Goal: Task Accomplishment & Management: Use online tool/utility

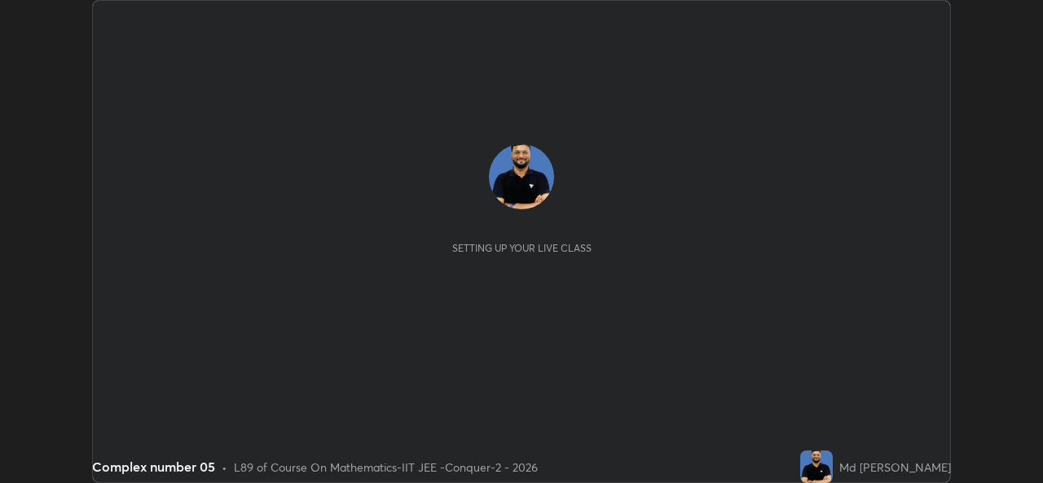
scroll to position [483, 1042]
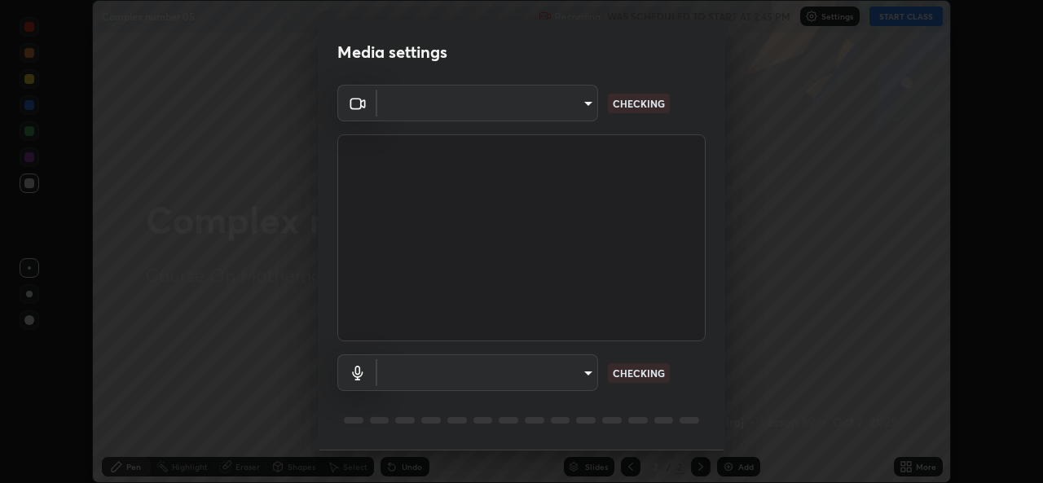
type input "1f41c6c9791060f8641ac520f6899d8620682ebda803063f8a141d25c78f08ec"
click at [556, 382] on body "Erase all Complex number 05 Recording WAS SCHEDULED TO START AT 2:45 PM Setting…" at bounding box center [521, 241] width 1043 height 483
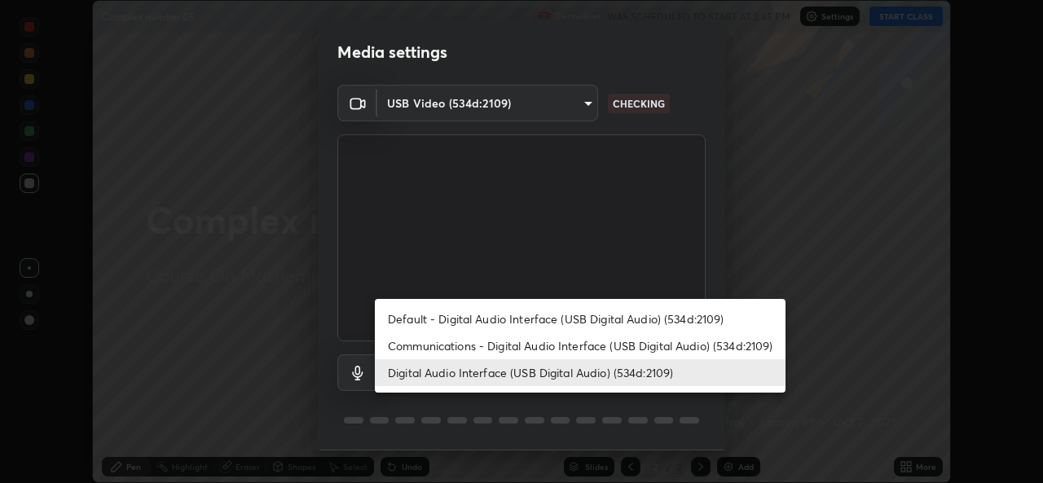
click at [544, 345] on li "Communications - Digital Audio Interface (USB Digital Audio) (534d:2109)" at bounding box center [580, 345] width 411 height 27
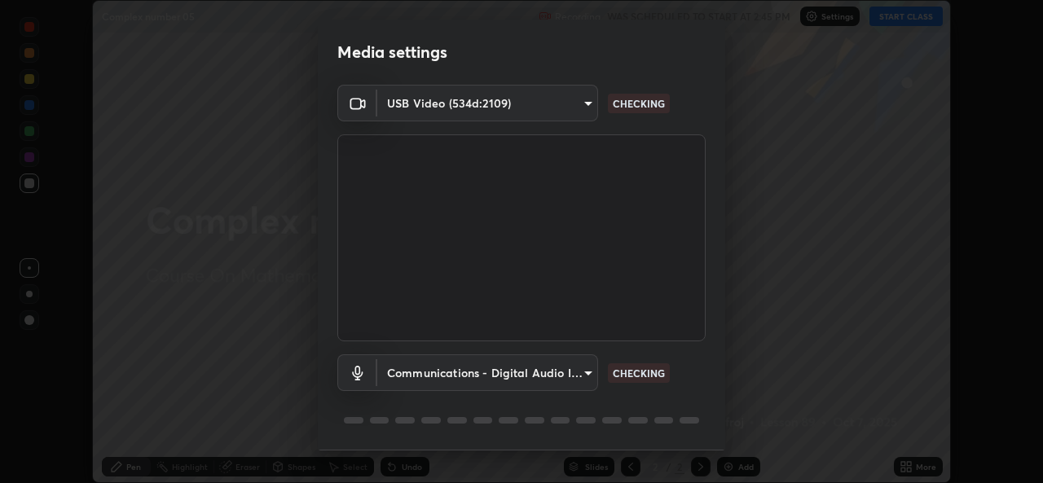
click at [532, 378] on li "Digital Audio Interface (USB Digital Audio) (534d:2109)" at bounding box center [529, 372] width 308 height 15
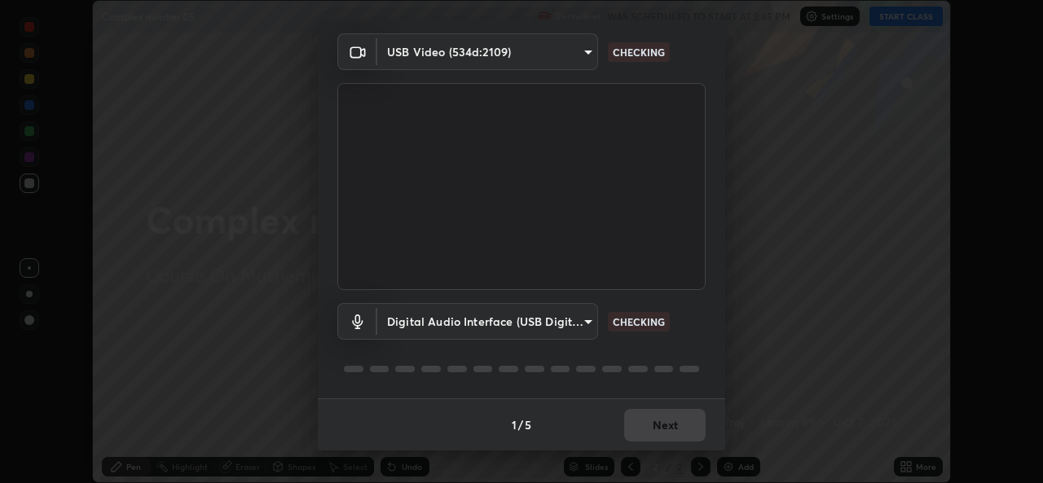
click at [674, 432] on div "1 / 5 Next" at bounding box center [521, 424] width 407 height 52
click at [675, 432] on div "1 / 5 Next" at bounding box center [521, 424] width 407 height 52
click at [678, 428] on div "1 / 5 Next" at bounding box center [521, 424] width 407 height 52
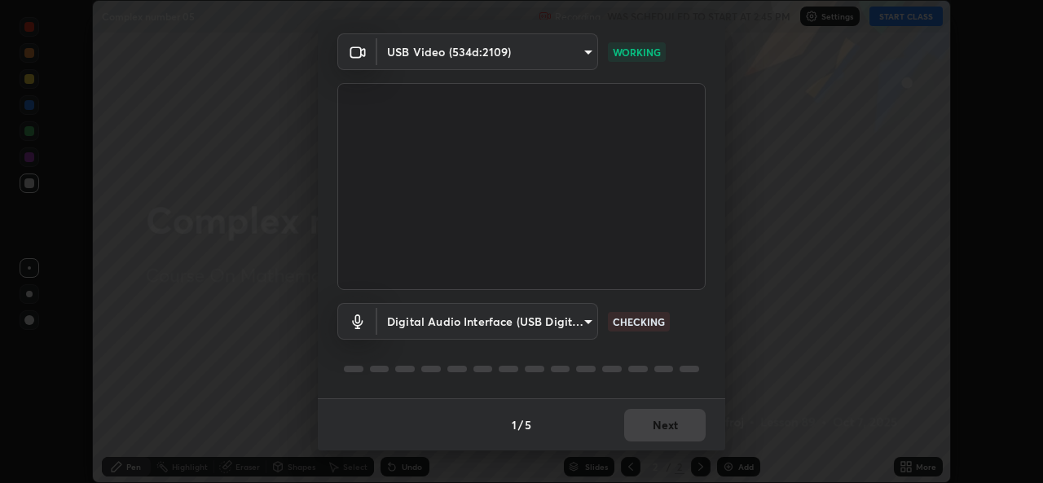
click at [673, 428] on div "1 / 5 Next" at bounding box center [521, 424] width 407 height 52
click at [678, 425] on div "1 / 5 Next" at bounding box center [521, 424] width 407 height 52
click at [681, 424] on div "1 / 5 Next" at bounding box center [521, 424] width 407 height 52
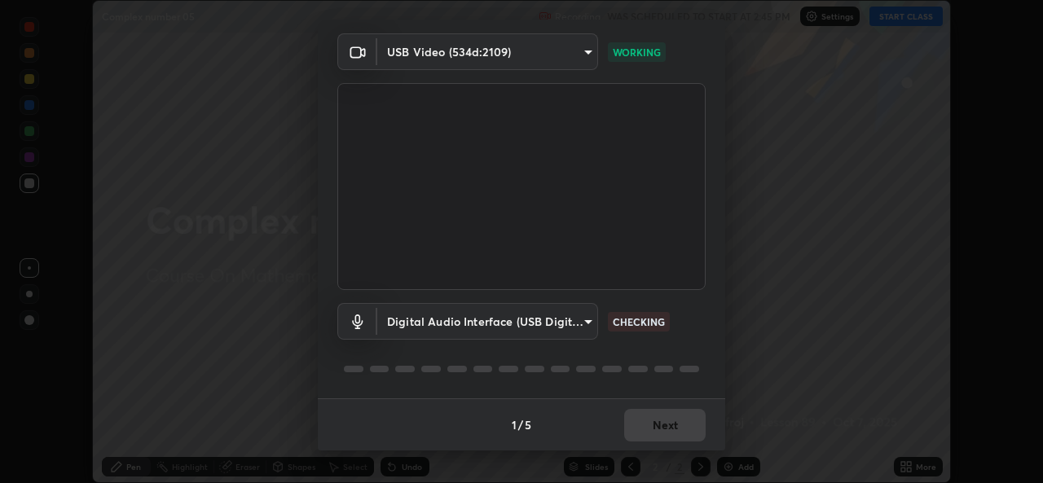
click at [686, 420] on div "1 / 5 Next" at bounding box center [521, 424] width 407 height 52
click at [683, 424] on div "1 / 5 Next" at bounding box center [521, 424] width 407 height 52
click at [684, 427] on div "1 / 5 Next" at bounding box center [521, 424] width 407 height 52
click at [685, 426] on div "1 / 5 Next" at bounding box center [521, 424] width 407 height 52
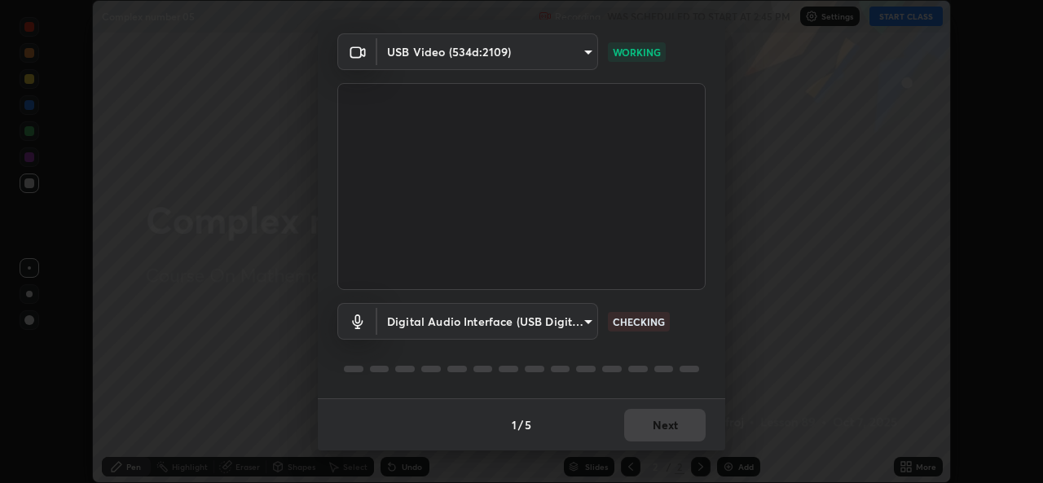
click at [685, 426] on div "1 / 5 Next" at bounding box center [521, 424] width 407 height 52
click at [684, 429] on div "1 / 5 Next" at bounding box center [521, 424] width 407 height 52
click at [682, 433] on div "1 / 5 Next" at bounding box center [521, 424] width 407 height 52
click at [680, 431] on div "1 / 5 Next" at bounding box center [521, 424] width 407 height 52
click at [675, 433] on div "1 / 5 Next" at bounding box center [521, 424] width 407 height 52
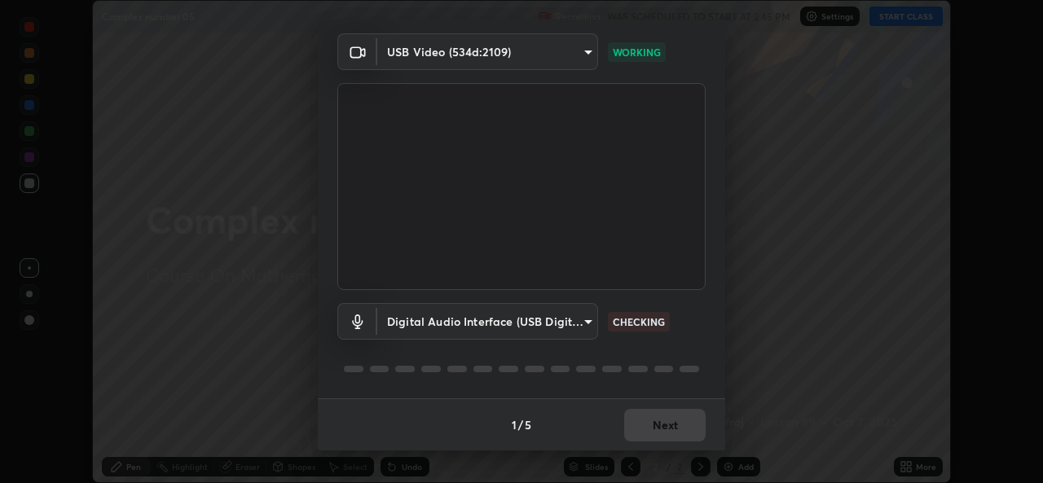
click at [678, 424] on div "1 / 5 Next" at bounding box center [521, 424] width 407 height 52
click at [680, 423] on div "1 / 5 Next" at bounding box center [521, 424] width 407 height 52
click at [684, 417] on div "1 / 5 Next" at bounding box center [521, 424] width 407 height 52
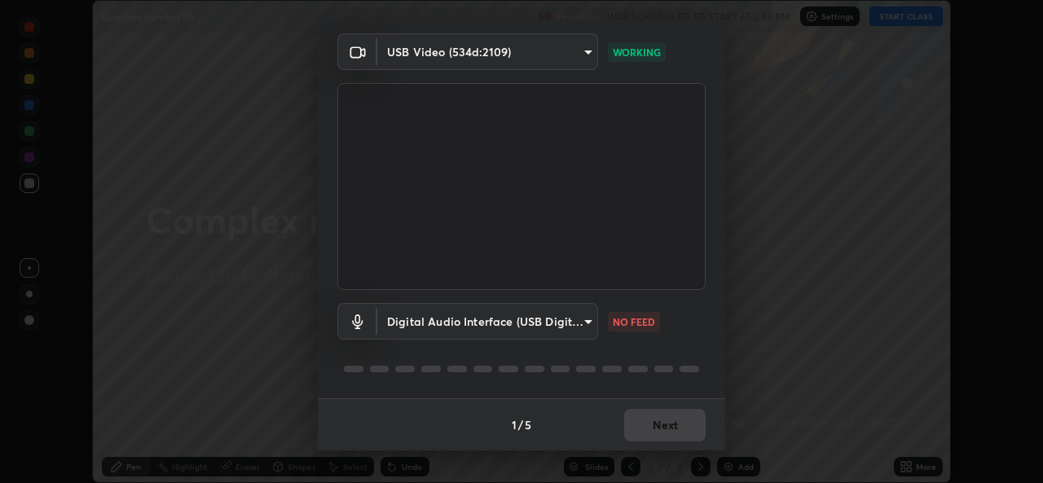
click at [687, 415] on div "1 / 5 Next" at bounding box center [521, 424] width 407 height 52
click at [683, 415] on div "1 / 5 Next" at bounding box center [521, 424] width 407 height 52
click at [683, 418] on div "1 / 5 Next" at bounding box center [521, 424] width 407 height 52
click at [679, 420] on div "1 / 5 Next" at bounding box center [521, 424] width 407 height 52
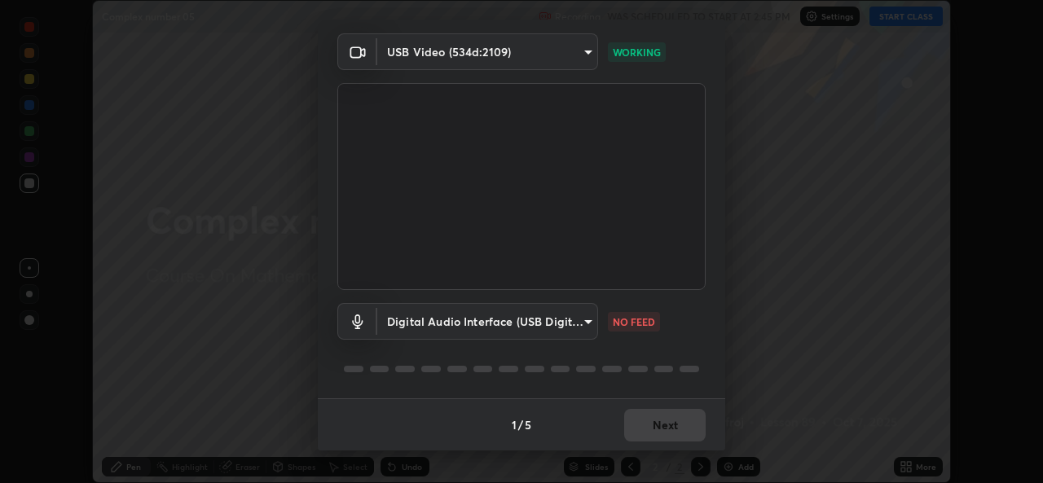
click at [562, 323] on body "Erase all Complex number 05 Recording WAS SCHEDULED TO START AT 2:45 PM Setting…" at bounding box center [521, 241] width 1043 height 483
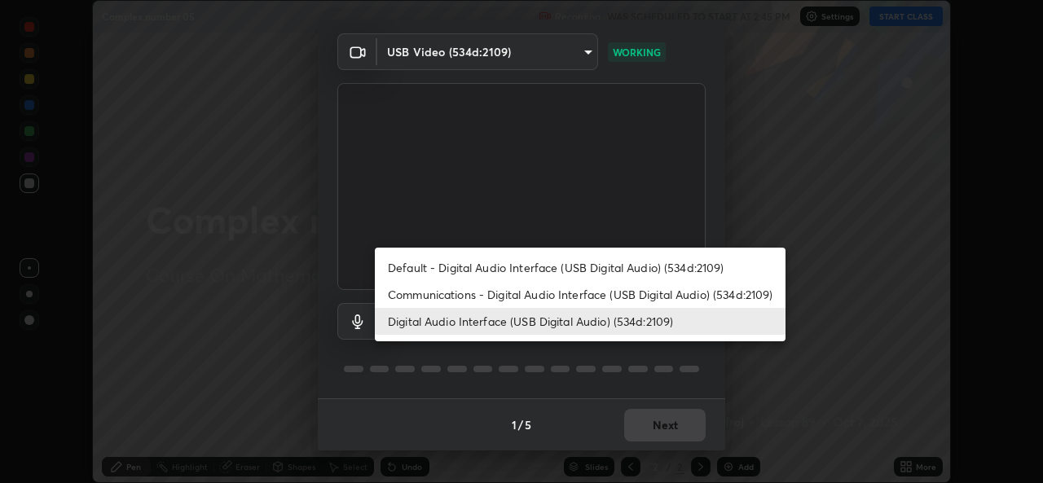
click at [526, 288] on li "Communications - Digital Audio Interface (USB Digital Audio) (534d:2109)" at bounding box center [580, 294] width 411 height 27
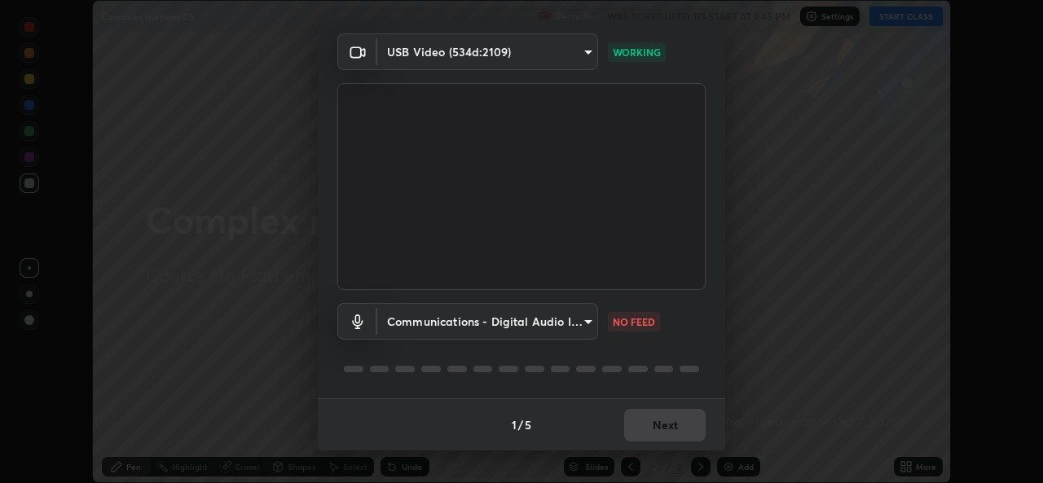
click at [515, 319] on li "Digital Audio Interface (USB Digital Audio) (534d:2109)" at bounding box center [529, 321] width 308 height 15
type input "f295510aab7fc519ba2ff16faa6f07a5746b517eedcb4ab4bf157618f1e6795d"
click at [664, 421] on div "1 / 5 Next" at bounding box center [521, 424] width 407 height 52
click at [666, 437] on div "1 / 5 Next" at bounding box center [521, 424] width 407 height 52
click at [667, 434] on div "1 / 5 Next" at bounding box center [521, 424] width 407 height 52
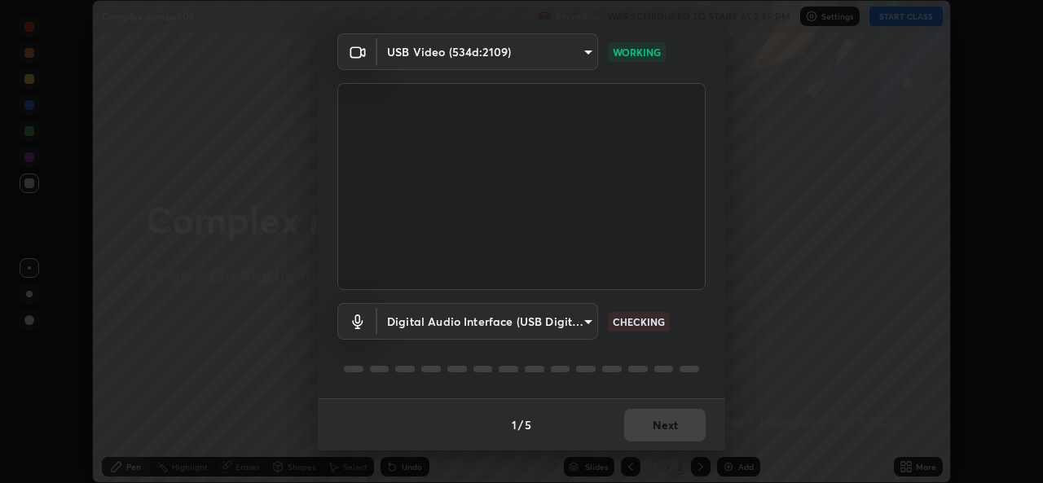
click at [673, 428] on div "1 / 5 Next" at bounding box center [521, 424] width 407 height 52
click at [679, 425] on div "1 / 5 Next" at bounding box center [521, 424] width 407 height 52
click at [684, 429] on div "1 / 5 Next" at bounding box center [521, 424] width 407 height 52
click at [688, 425] on div "1 / 5 Next" at bounding box center [521, 424] width 407 height 52
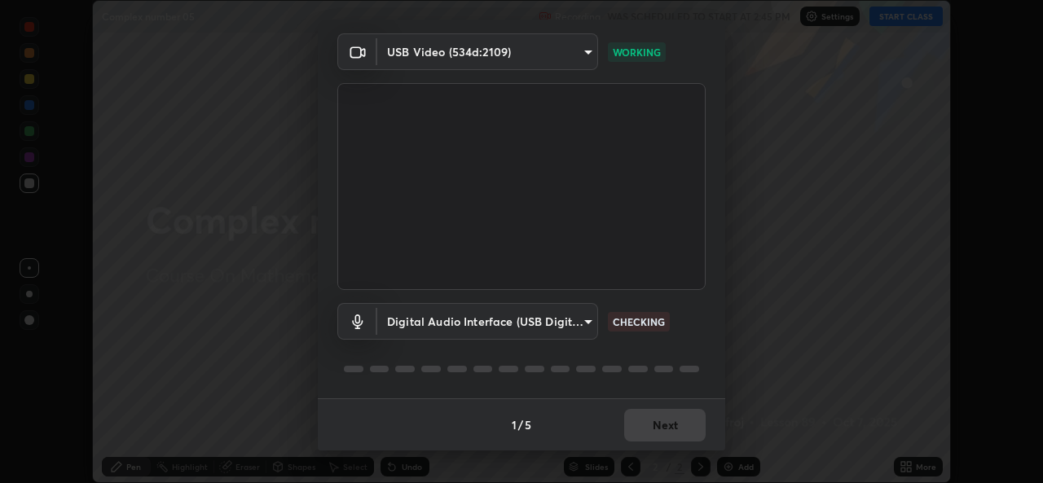
click at [691, 424] on div "1 / 5 Next" at bounding box center [521, 424] width 407 height 52
click at [680, 430] on div "1 / 5 Next" at bounding box center [521, 424] width 407 height 52
click at [676, 427] on div "1 / 5 Next" at bounding box center [521, 424] width 407 height 52
click at [680, 423] on div "1 / 5 Next" at bounding box center [521, 424] width 407 height 52
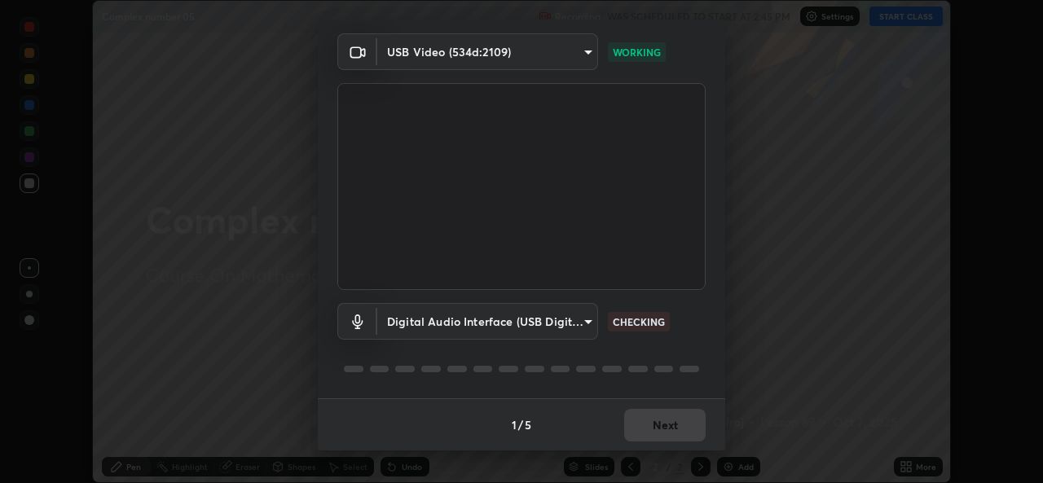
click at [685, 424] on div "1 / 5 Next" at bounding box center [521, 424] width 407 height 52
click at [694, 422] on div "1 / 5 Next" at bounding box center [521, 424] width 407 height 52
click at [692, 416] on div "1 / 5 Next" at bounding box center [521, 424] width 407 height 52
click at [689, 413] on div "1 / 5 Next" at bounding box center [521, 424] width 407 height 52
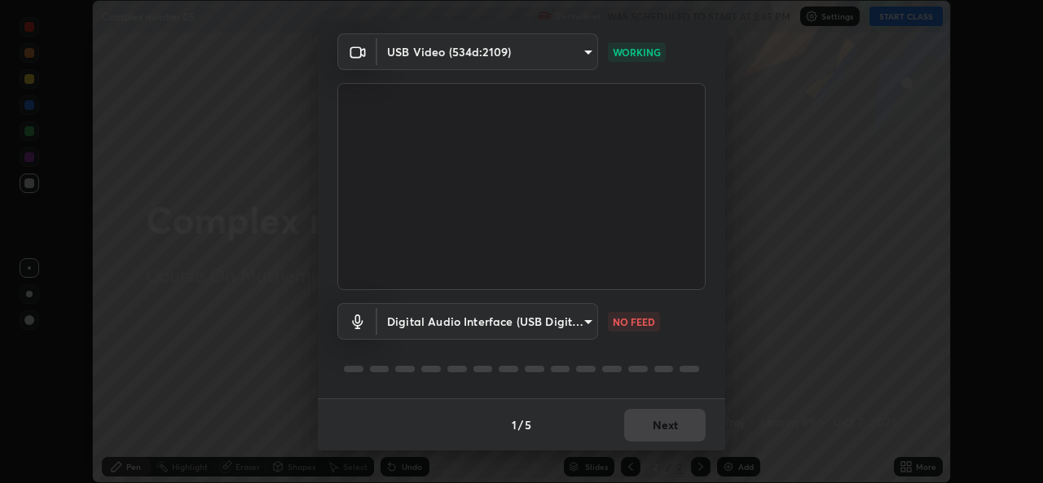
click at [688, 419] on div "1 / 5 Next" at bounding box center [521, 424] width 407 height 52
click at [696, 424] on div "1 / 5 Next" at bounding box center [521, 424] width 407 height 52
click at [691, 423] on div "1 / 5 Next" at bounding box center [521, 424] width 407 height 52
click at [679, 418] on div "1 / 5 Next" at bounding box center [521, 424] width 407 height 52
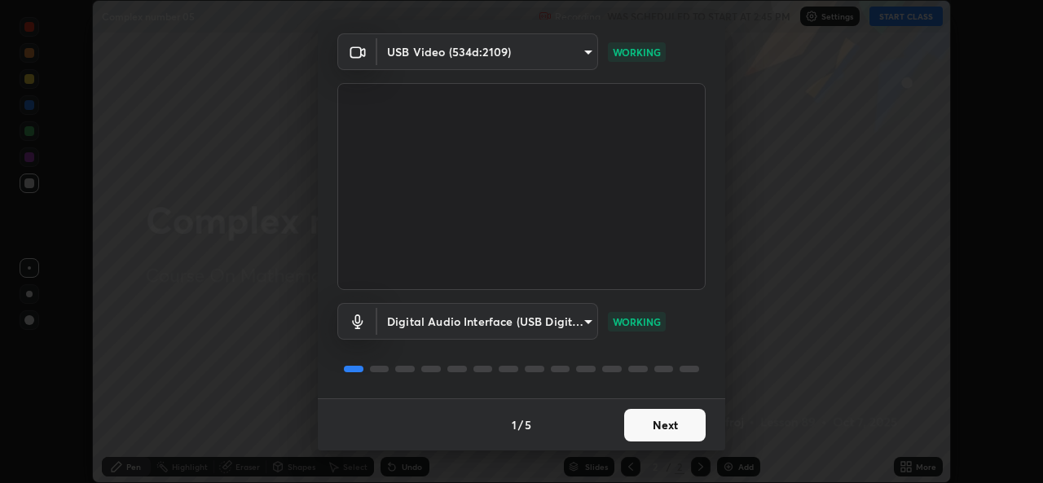
click at [665, 434] on button "Next" at bounding box center [664, 425] width 81 height 33
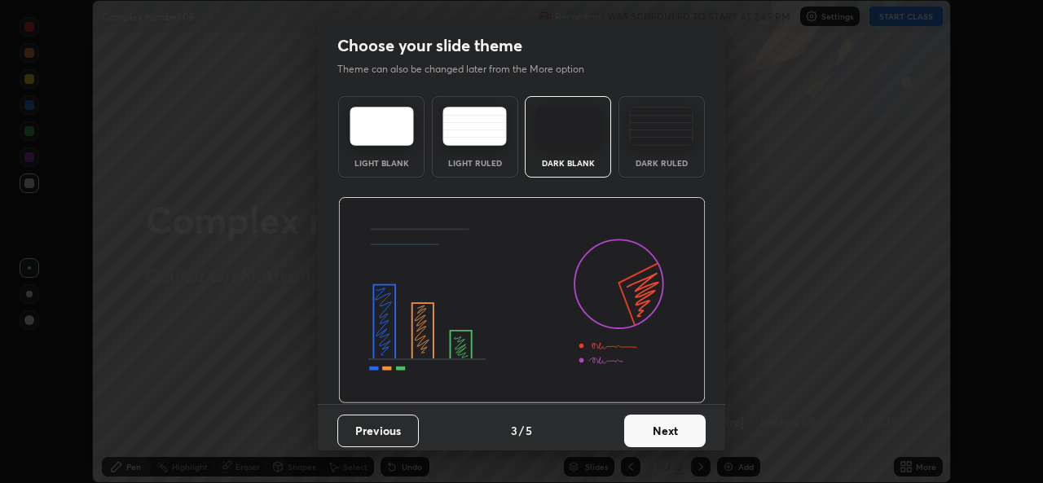
click at [687, 433] on button "Next" at bounding box center [664, 431] width 81 height 33
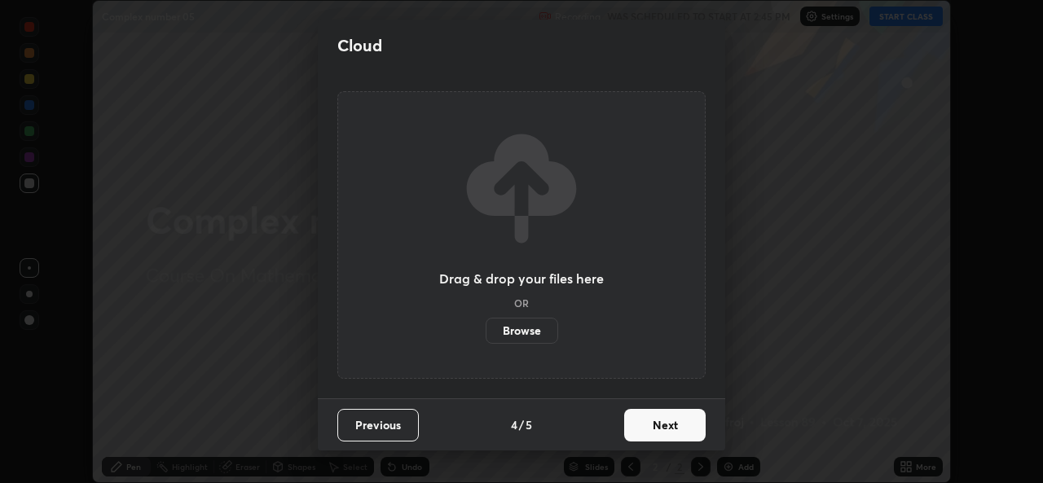
click at [701, 426] on button "Next" at bounding box center [664, 425] width 81 height 33
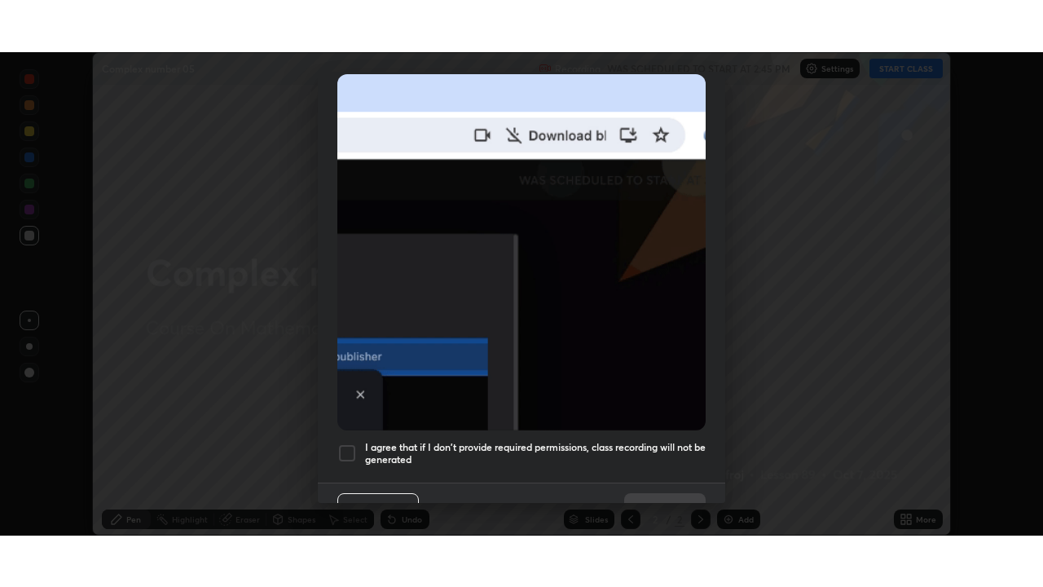
scroll to position [384, 0]
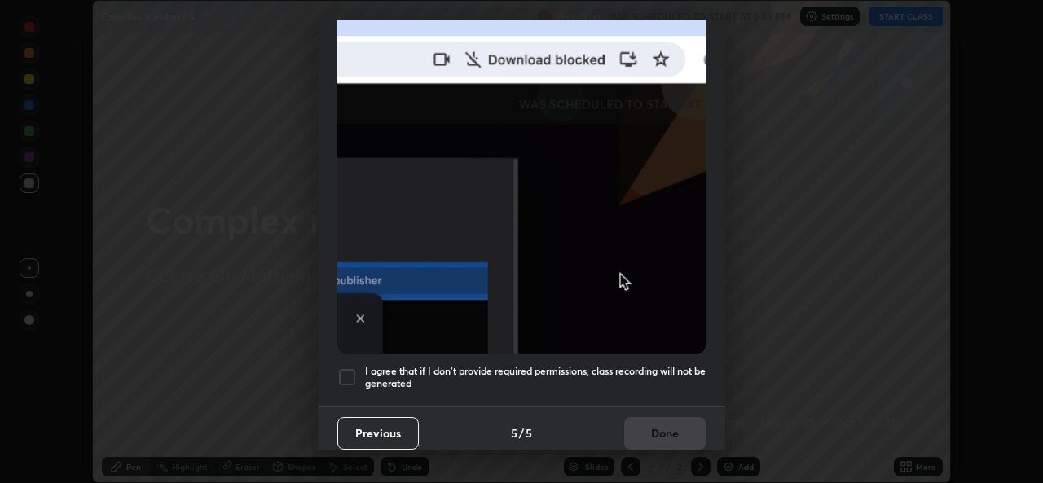
click at [341, 378] on div at bounding box center [347, 377] width 20 height 20
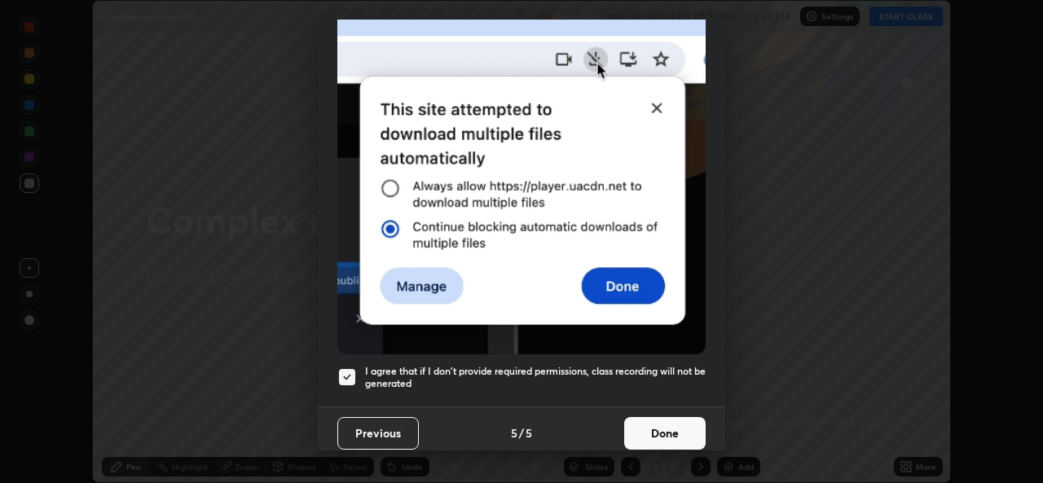
click at [648, 418] on button "Done" at bounding box center [664, 433] width 81 height 33
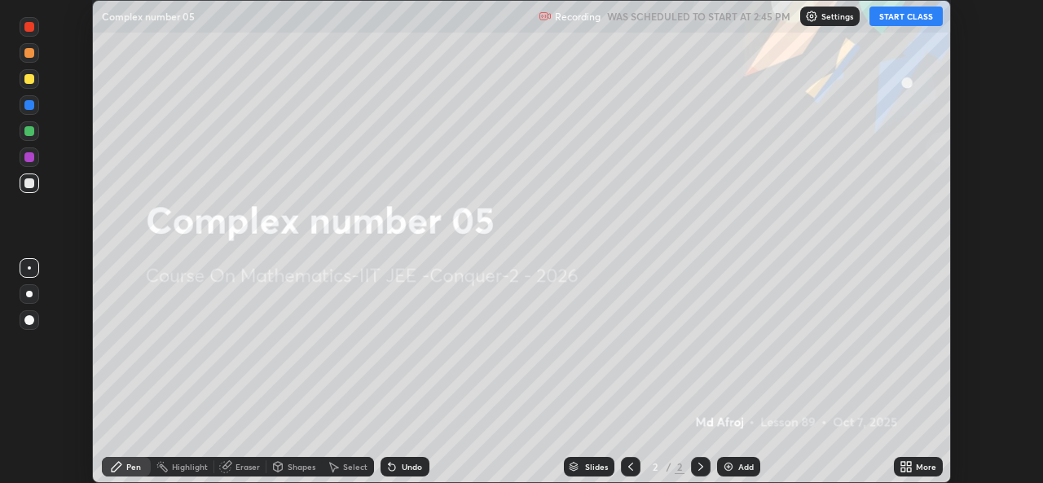
click at [911, 17] on button "START CLASS" at bounding box center [905, 17] width 73 height 20
click at [901, 464] on icon at bounding box center [903, 464] width 4 height 4
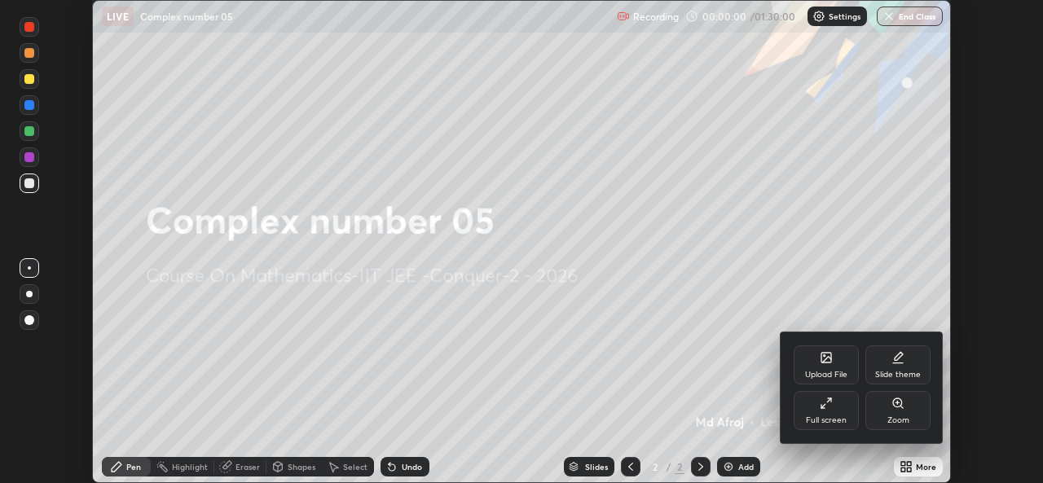
click at [838, 412] on div "Full screen" at bounding box center [826, 410] width 65 height 39
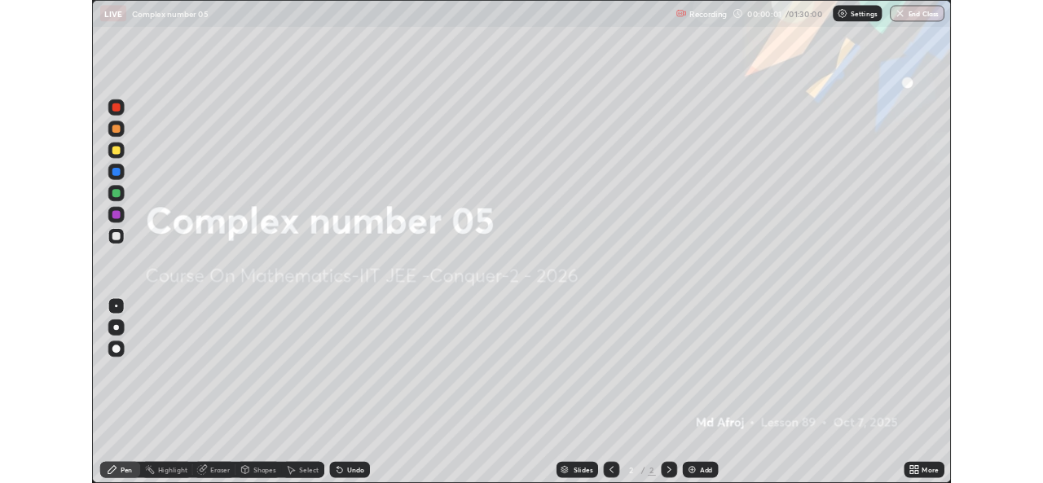
scroll to position [587, 1043]
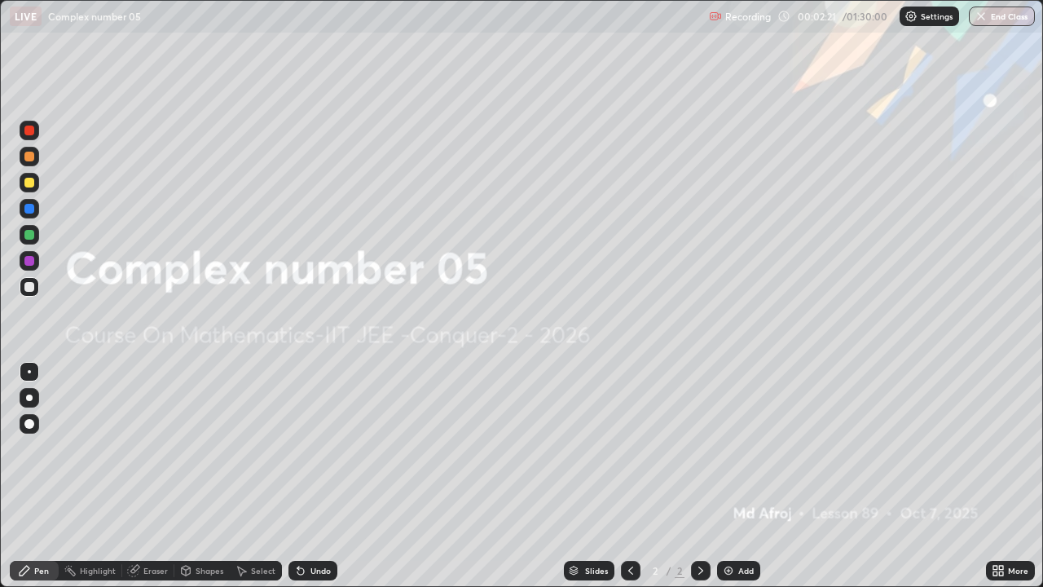
click at [728, 482] on img at bounding box center [728, 570] width 13 height 13
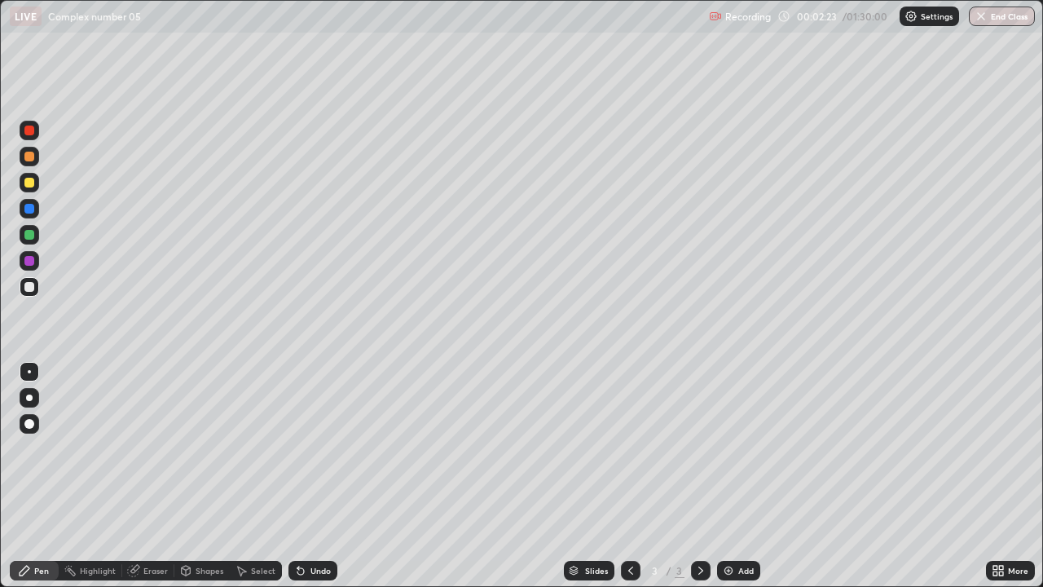
click at [32, 182] on div at bounding box center [29, 183] width 10 height 10
click at [310, 482] on div "Undo" at bounding box center [320, 570] width 20 height 8
click at [312, 482] on div "Undo" at bounding box center [320, 570] width 20 height 8
click at [734, 482] on div "Add" at bounding box center [738, 571] width 43 height 20
click at [629, 482] on icon at bounding box center [630, 570] width 13 height 13
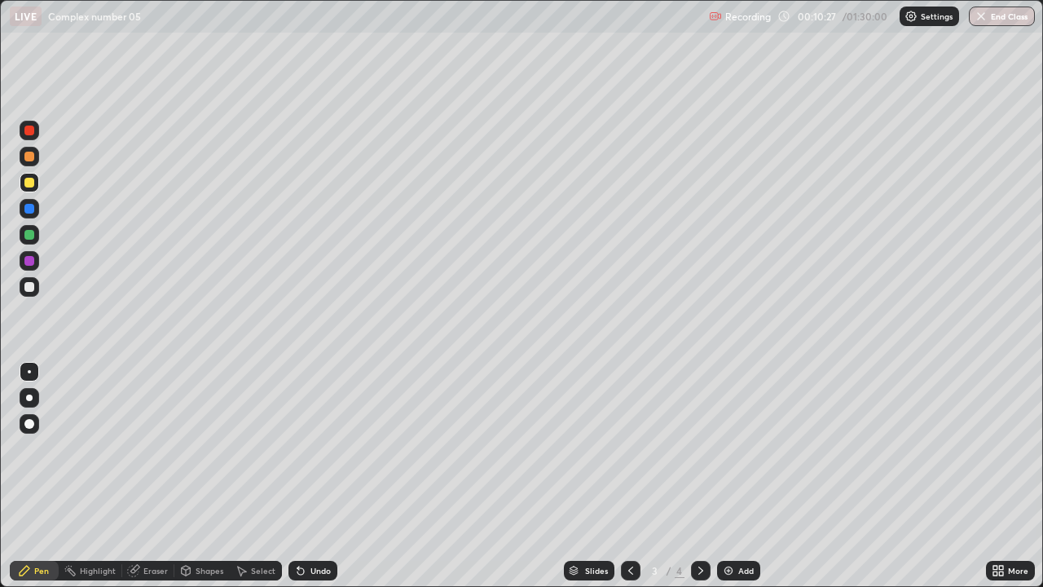
click at [697, 482] on icon at bounding box center [700, 570] width 13 height 13
click at [627, 482] on icon at bounding box center [630, 570] width 13 height 13
click at [699, 482] on icon at bounding box center [700, 570] width 13 height 13
click at [310, 482] on div "Undo" at bounding box center [320, 570] width 20 height 8
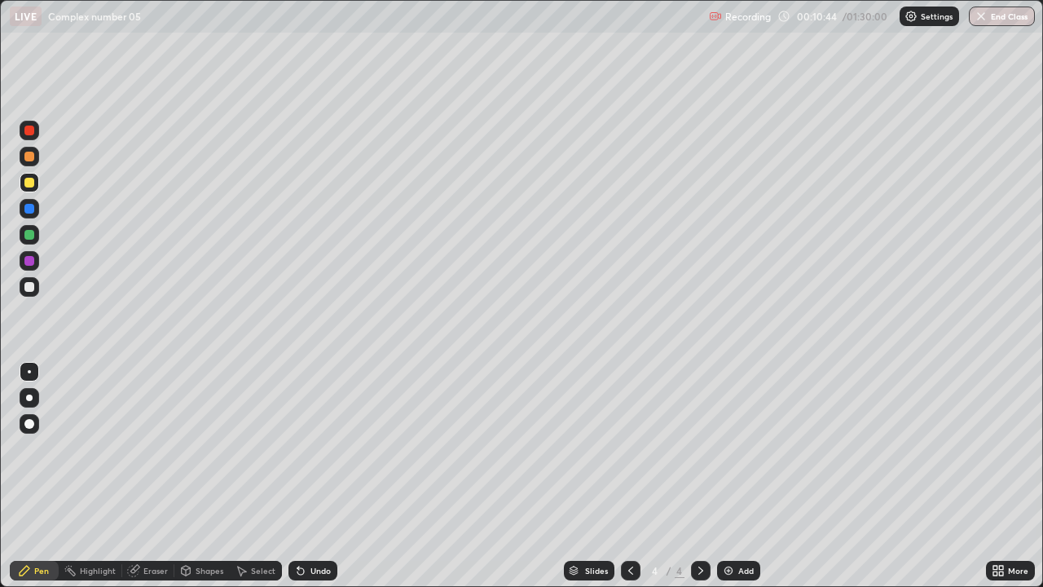
click at [310, 482] on div "Undo" at bounding box center [312, 571] width 49 height 20
click at [313, 482] on div "Undo" at bounding box center [320, 570] width 20 height 8
click at [311, 482] on div "Undo" at bounding box center [320, 570] width 20 height 8
click at [628, 482] on icon at bounding box center [630, 570] width 13 height 13
click at [698, 482] on div at bounding box center [701, 571] width 20 height 20
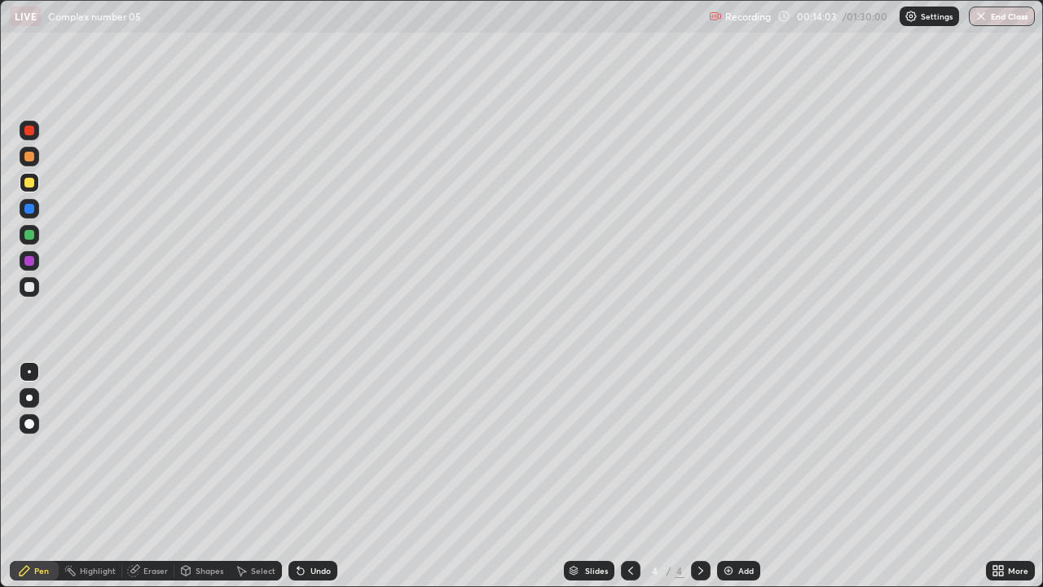
click at [737, 482] on div "Add" at bounding box center [738, 571] width 43 height 20
click at [30, 132] on div at bounding box center [29, 130] width 10 height 10
click at [29, 286] on div at bounding box center [29, 287] width 10 height 10
click at [29, 190] on div at bounding box center [30, 183] width 20 height 20
click at [312, 482] on div "Undo" at bounding box center [320, 570] width 20 height 8
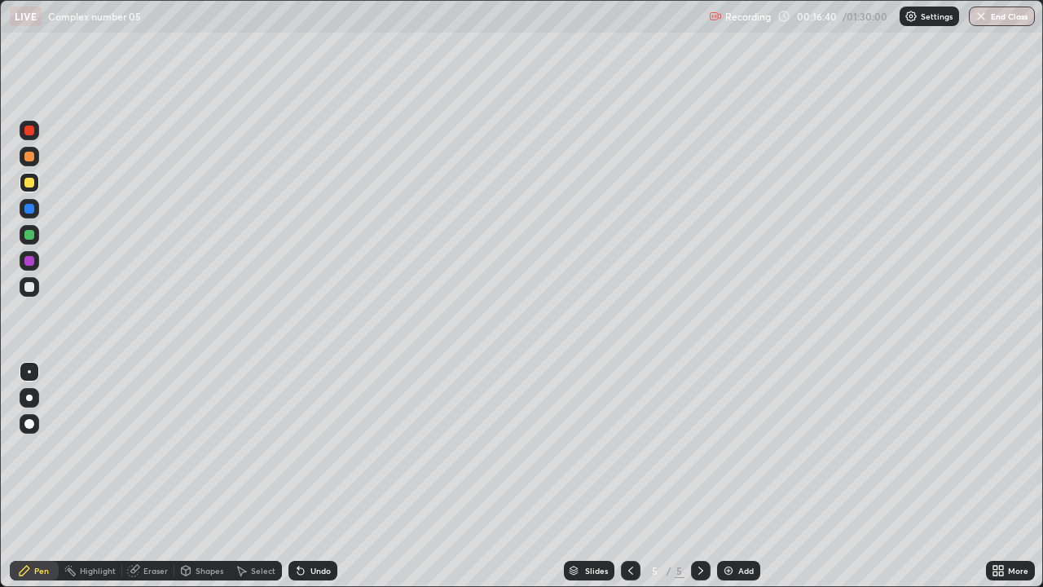
click at [307, 482] on div "Undo" at bounding box center [312, 571] width 49 height 20
click at [737, 482] on div "Add" at bounding box center [738, 571] width 43 height 20
click at [298, 482] on icon at bounding box center [300, 571] width 7 height 7
click at [738, 482] on div "Add" at bounding box center [745, 570] width 15 height 8
click at [302, 482] on icon at bounding box center [300, 570] width 13 height 13
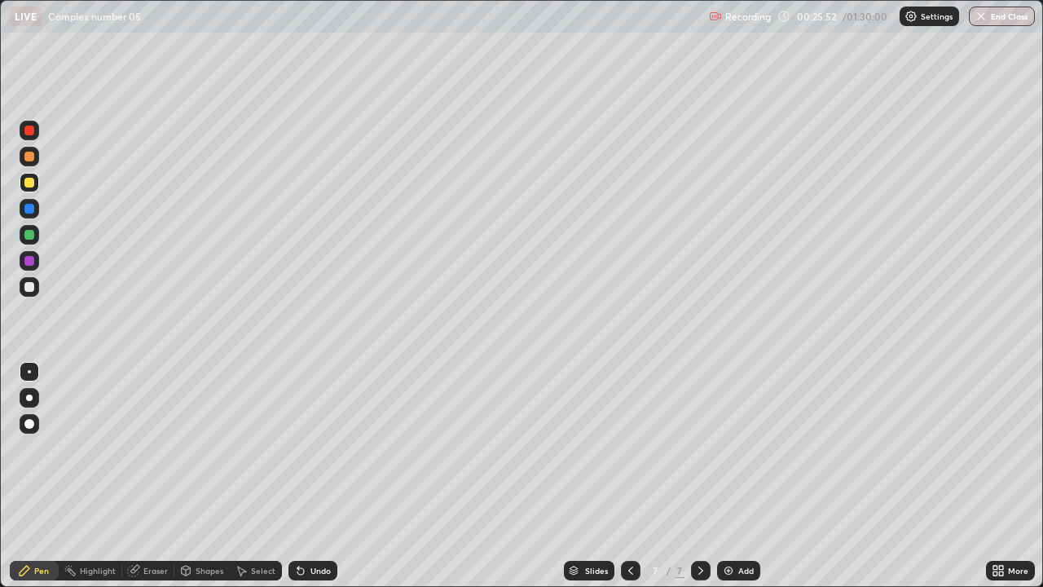
click at [305, 482] on icon at bounding box center [300, 570] width 13 height 13
click at [0, 482] on div "Pen Highlight Eraser Shapes Select Undo Slides 7 / 7 Add More" at bounding box center [521, 570] width 1043 height 33
click at [10, 482] on div "Pen" at bounding box center [34, 570] width 49 height 33
click at [205, 482] on div "Shapes" at bounding box center [210, 570] width 28 height 8
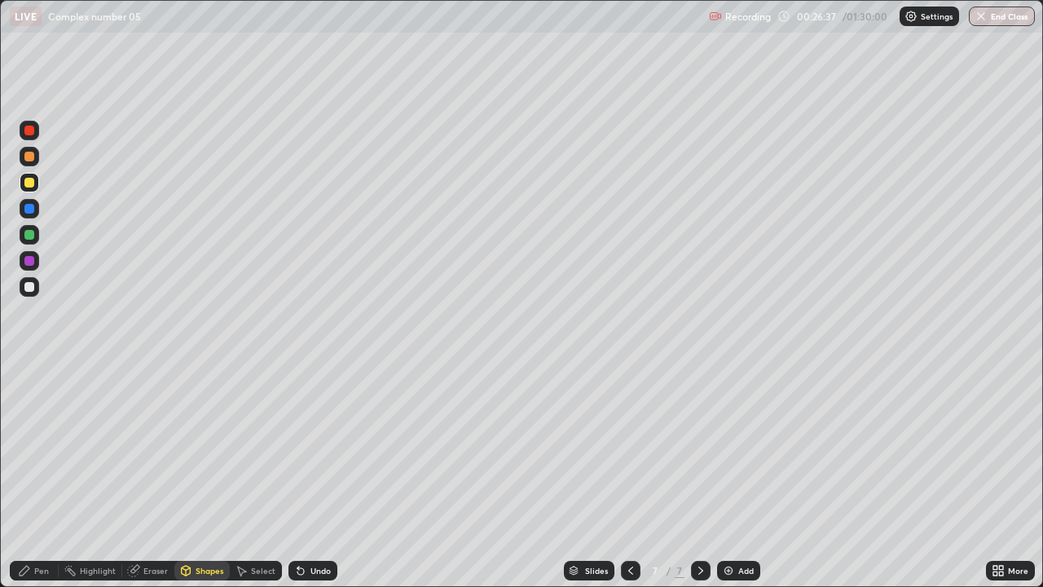
click at [42, 482] on div "Pen" at bounding box center [41, 570] width 15 height 8
click at [311, 482] on div "Undo" at bounding box center [320, 570] width 20 height 8
click at [630, 482] on div at bounding box center [631, 571] width 20 height 20
click at [697, 482] on icon at bounding box center [700, 570] width 13 height 13
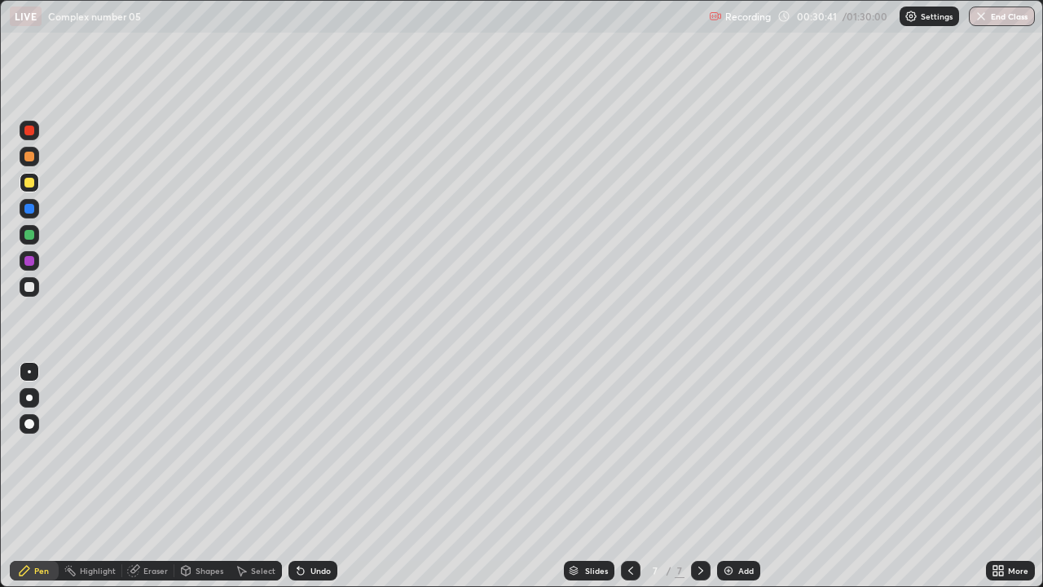
click at [629, 482] on icon at bounding box center [630, 570] width 13 height 13
click at [703, 482] on div at bounding box center [701, 571] width 20 height 20
click at [306, 482] on div "Undo" at bounding box center [312, 571] width 49 height 20
click at [298, 482] on icon at bounding box center [300, 571] width 7 height 7
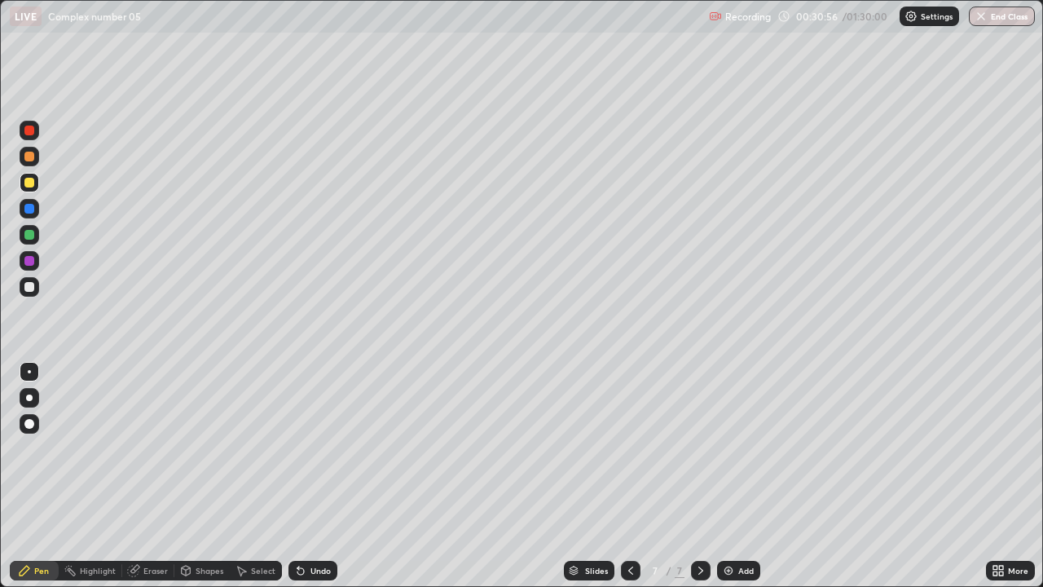
click at [288, 482] on div "Undo" at bounding box center [312, 571] width 49 height 20
click at [625, 482] on icon at bounding box center [630, 570] width 13 height 13
click at [698, 482] on icon at bounding box center [700, 570] width 13 height 13
click at [247, 482] on div "Select" at bounding box center [256, 571] width 52 height 20
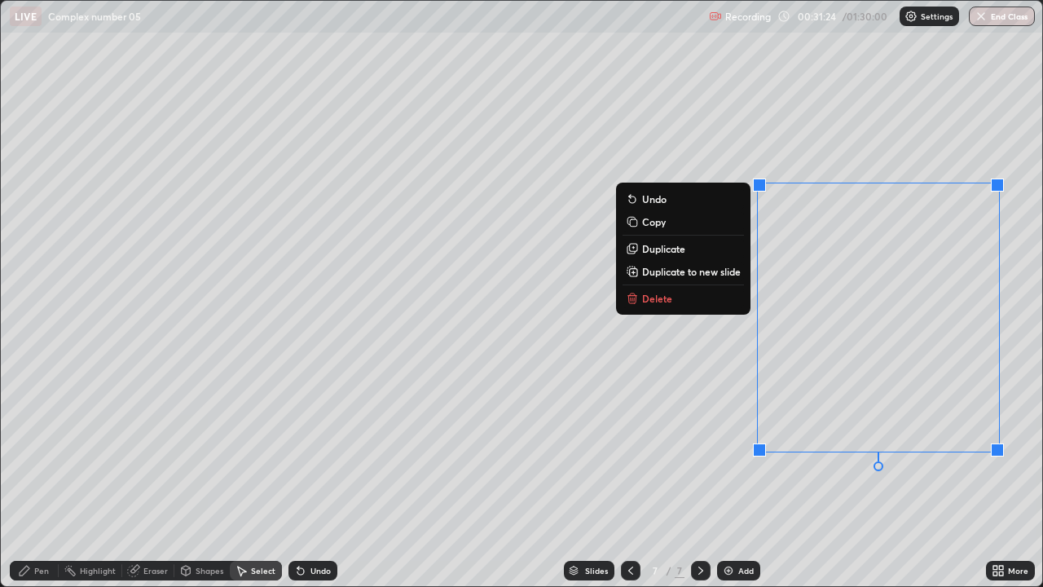
click at [33, 482] on div "Pen" at bounding box center [34, 571] width 49 height 20
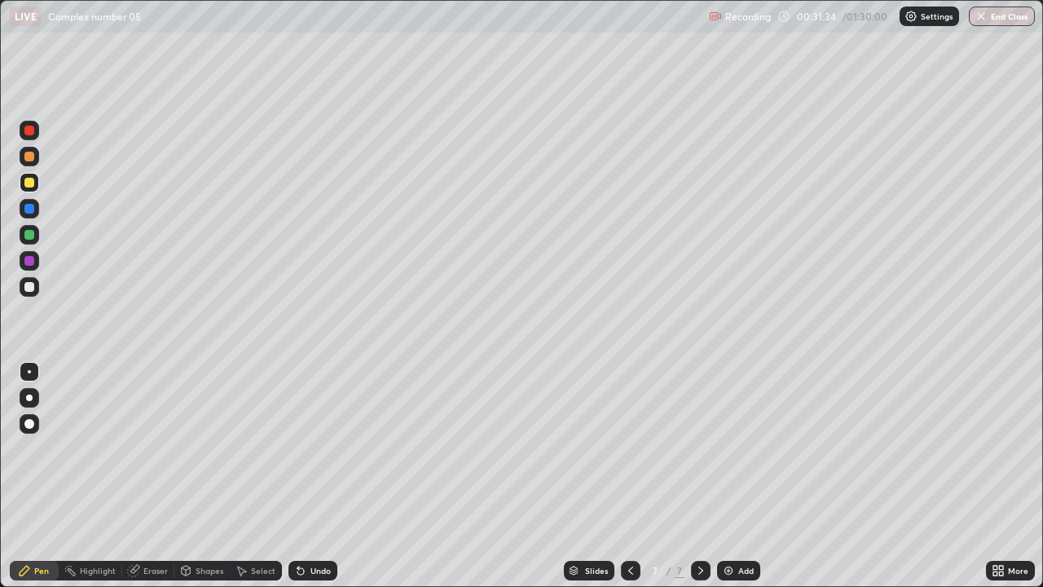
click at [628, 482] on div at bounding box center [631, 571] width 20 height 20
click at [699, 482] on icon at bounding box center [700, 570] width 13 height 13
click at [738, 482] on div "Add" at bounding box center [745, 570] width 15 height 8
click at [310, 482] on div "Undo" at bounding box center [320, 570] width 20 height 8
click at [629, 482] on icon at bounding box center [630, 570] width 13 height 13
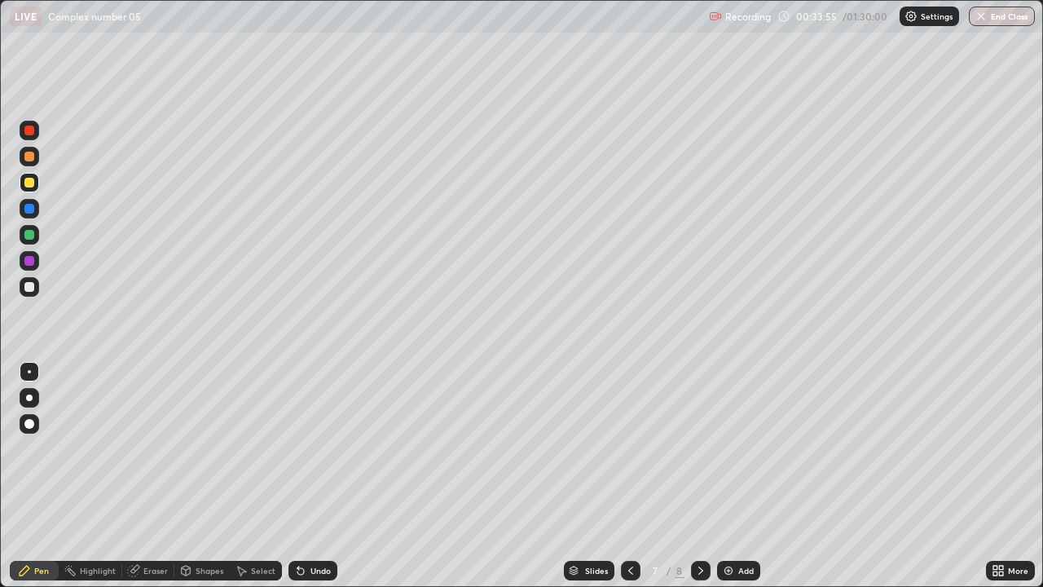
click at [699, 482] on icon at bounding box center [700, 570] width 13 height 13
click at [624, 482] on icon at bounding box center [630, 570] width 13 height 13
click at [699, 482] on icon at bounding box center [700, 570] width 13 height 13
click at [311, 482] on div "Undo" at bounding box center [320, 570] width 20 height 8
click at [301, 482] on icon at bounding box center [300, 571] width 7 height 7
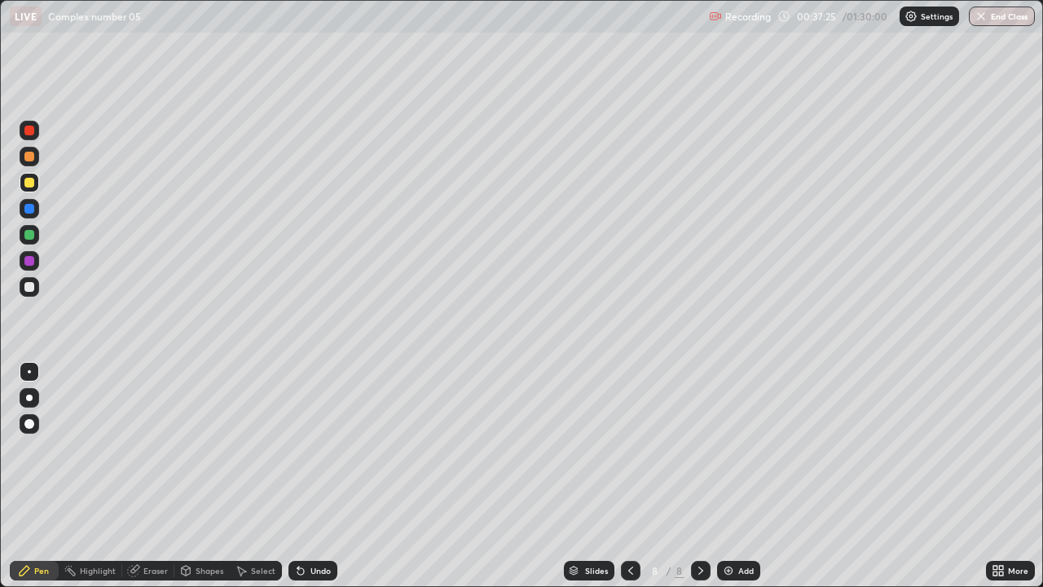
click at [301, 482] on icon at bounding box center [300, 571] width 7 height 7
click at [305, 482] on div "Undo" at bounding box center [312, 571] width 49 height 20
click at [310, 482] on div "Undo" at bounding box center [320, 570] width 20 height 8
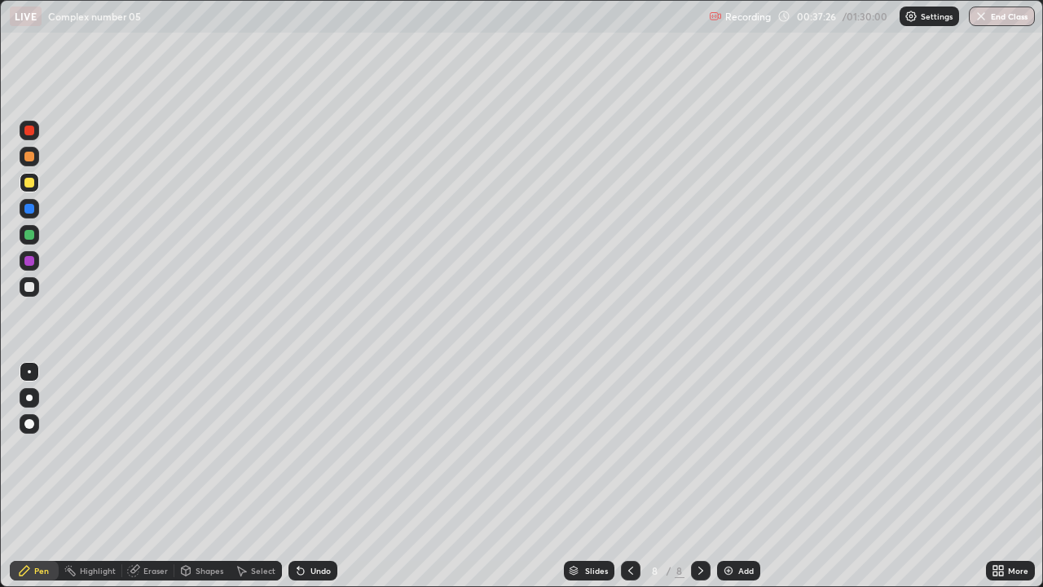
click at [310, 482] on div "Undo" at bounding box center [320, 570] width 20 height 8
click at [307, 482] on div "Undo" at bounding box center [312, 571] width 49 height 20
click at [306, 482] on div "Undo" at bounding box center [312, 571] width 49 height 20
click at [308, 482] on div "Undo" at bounding box center [312, 571] width 49 height 20
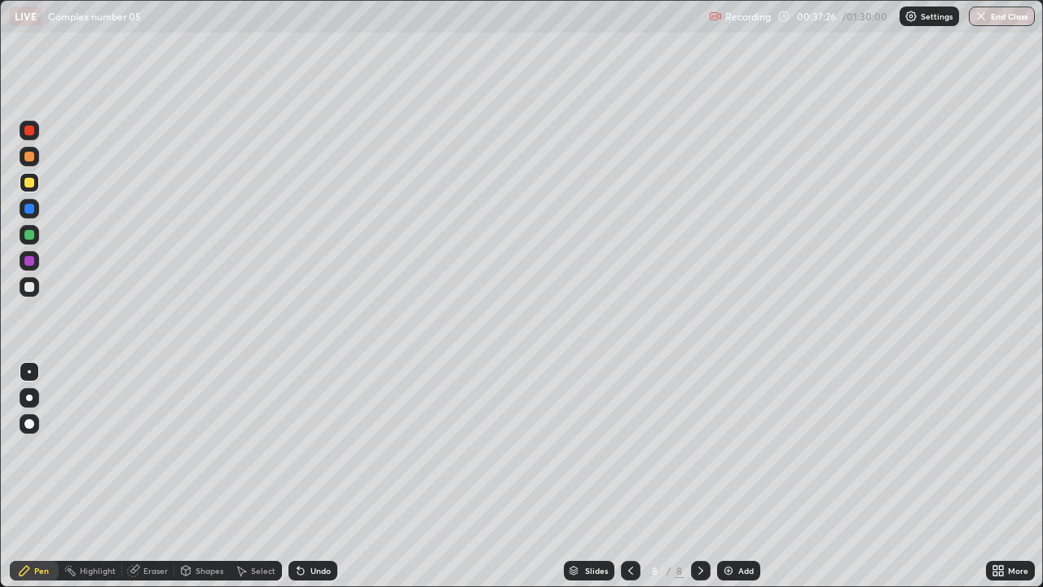
click at [310, 482] on div "Undo" at bounding box center [320, 570] width 20 height 8
click at [305, 482] on div "Undo" at bounding box center [312, 571] width 49 height 20
click at [306, 482] on div "Undo" at bounding box center [312, 571] width 49 height 20
click at [303, 482] on icon at bounding box center [300, 570] width 13 height 13
click at [306, 482] on div "Undo" at bounding box center [312, 571] width 49 height 20
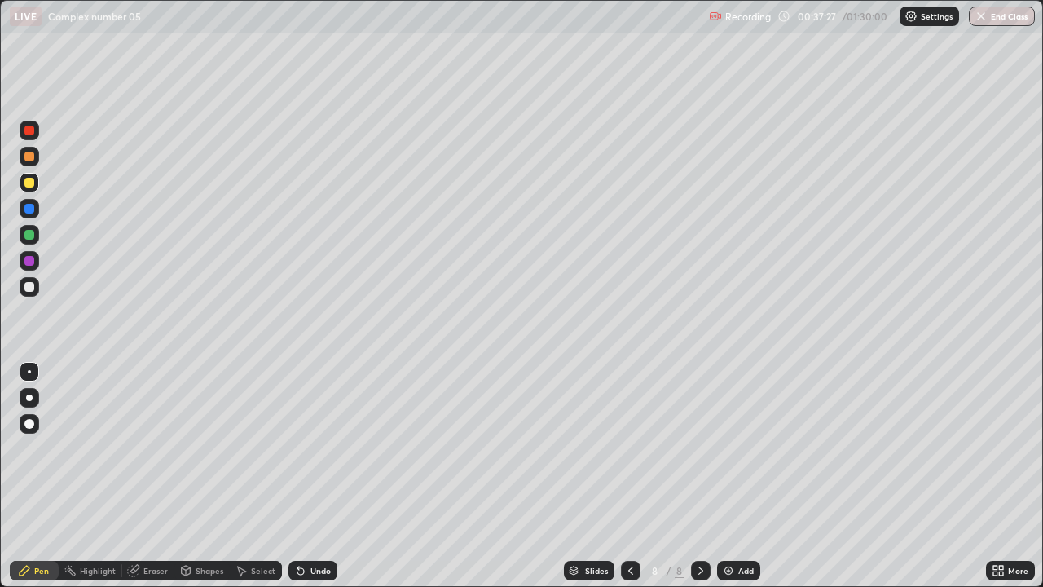
click at [306, 482] on div "Undo" at bounding box center [312, 571] width 49 height 20
click at [307, 482] on div "Undo" at bounding box center [312, 571] width 49 height 20
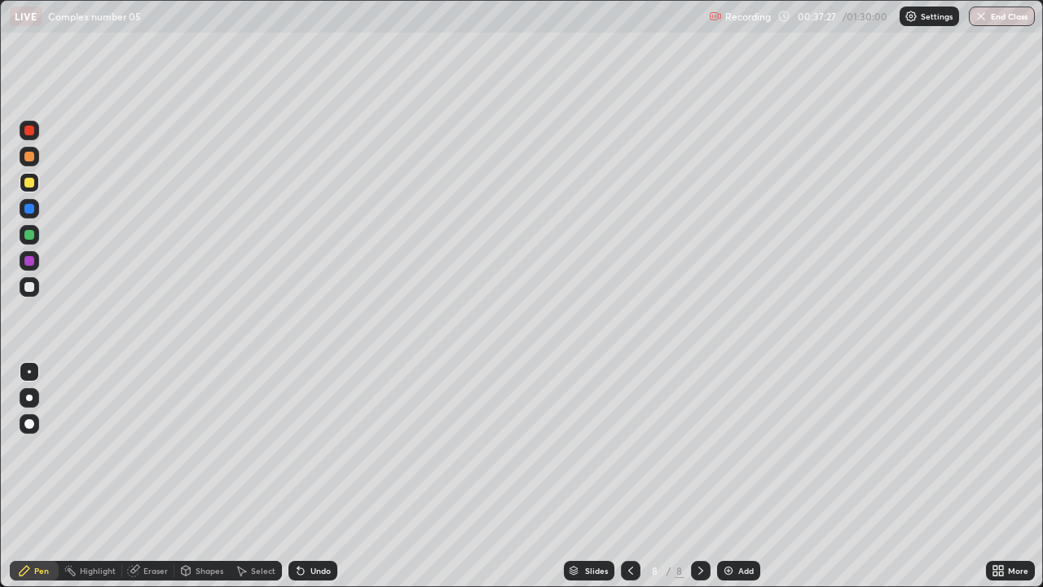
click at [307, 482] on div "Undo" at bounding box center [312, 571] width 49 height 20
click at [310, 482] on div "Undo" at bounding box center [320, 570] width 20 height 8
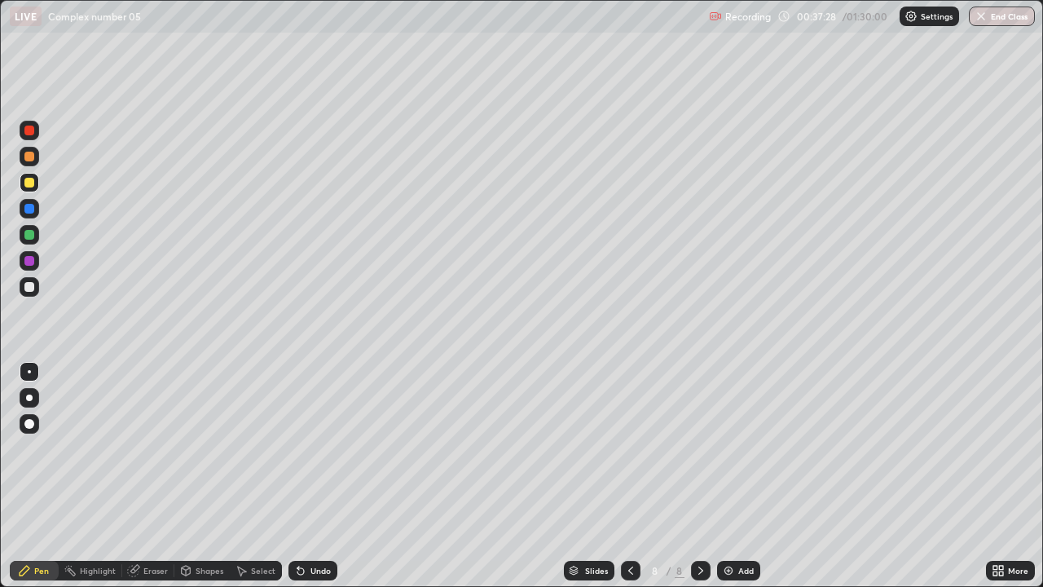
click at [313, 482] on div "Undo" at bounding box center [320, 570] width 20 height 8
click at [311, 482] on div "Undo" at bounding box center [320, 570] width 20 height 8
click at [310, 482] on div "Undo" at bounding box center [320, 570] width 20 height 8
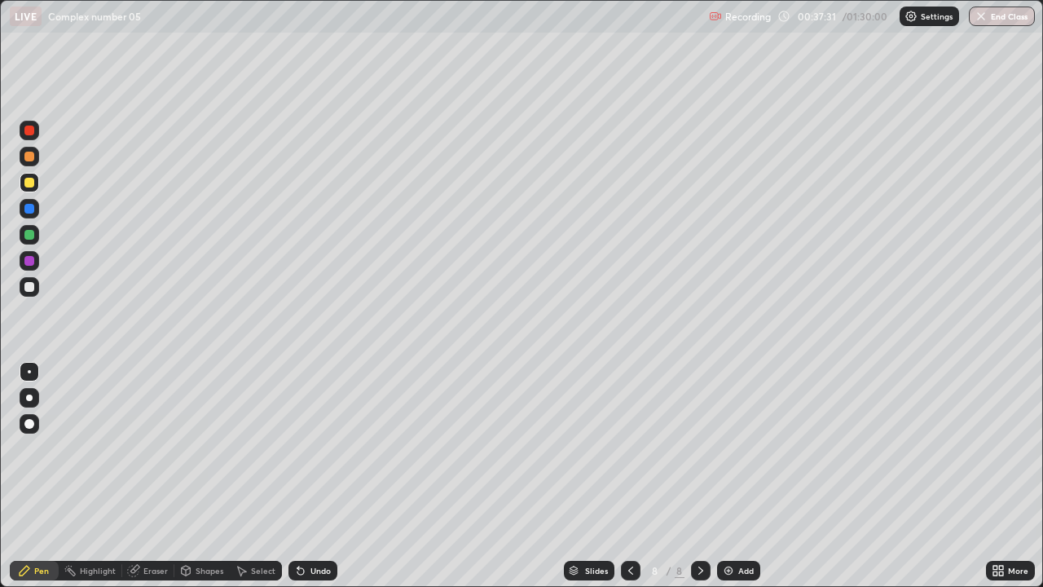
click at [150, 482] on div "Eraser" at bounding box center [155, 570] width 24 height 8
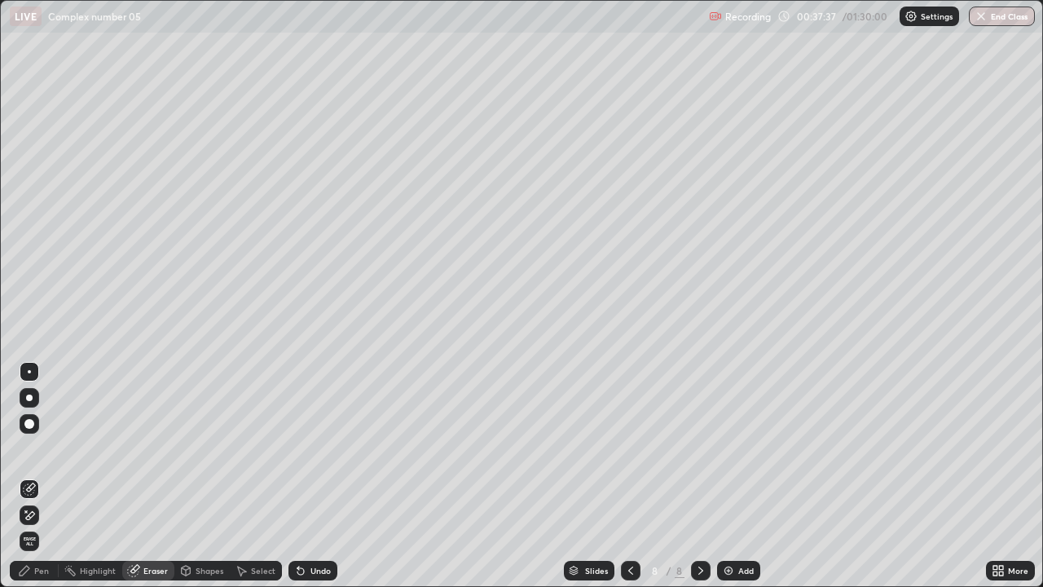
click at [36, 482] on div "Pen" at bounding box center [41, 570] width 15 height 8
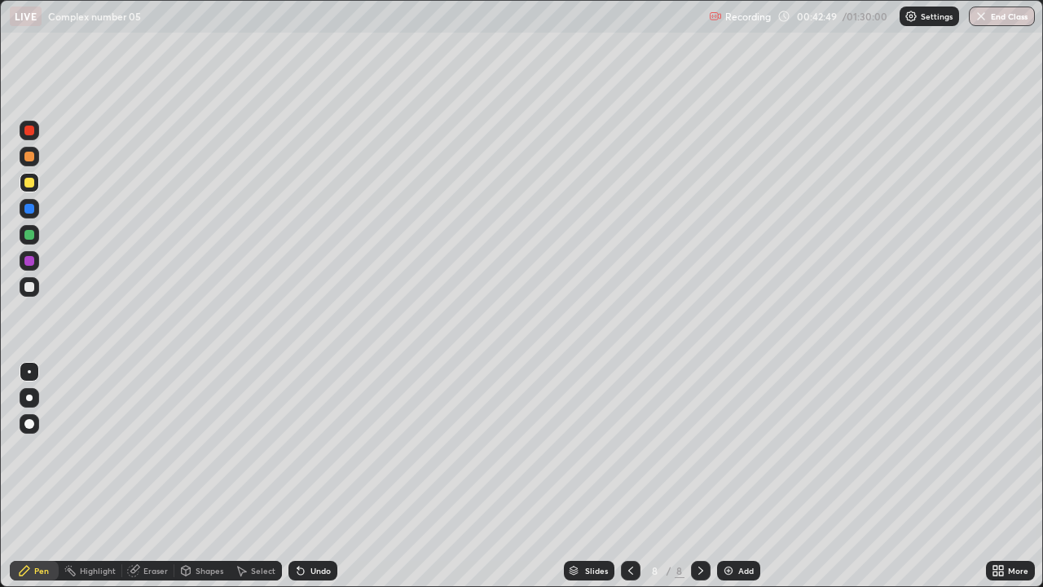
click at [314, 482] on div "Undo" at bounding box center [320, 570] width 20 height 8
click at [303, 482] on icon at bounding box center [300, 570] width 13 height 13
click at [301, 482] on icon at bounding box center [300, 571] width 7 height 7
click at [305, 482] on div "Undo" at bounding box center [312, 571] width 49 height 20
click at [304, 482] on icon at bounding box center [300, 570] width 13 height 13
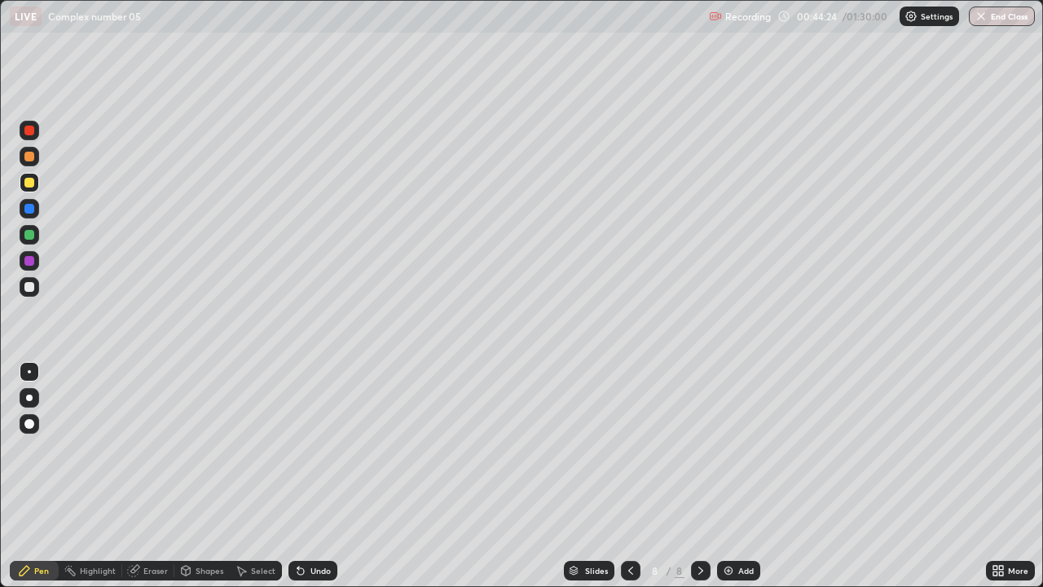
click at [313, 482] on div "Undo" at bounding box center [320, 570] width 20 height 8
click at [298, 482] on icon at bounding box center [300, 571] width 7 height 7
click at [738, 482] on div "Add" at bounding box center [738, 571] width 43 height 20
click at [28, 134] on div at bounding box center [29, 130] width 10 height 10
click at [29, 284] on div at bounding box center [29, 287] width 10 height 10
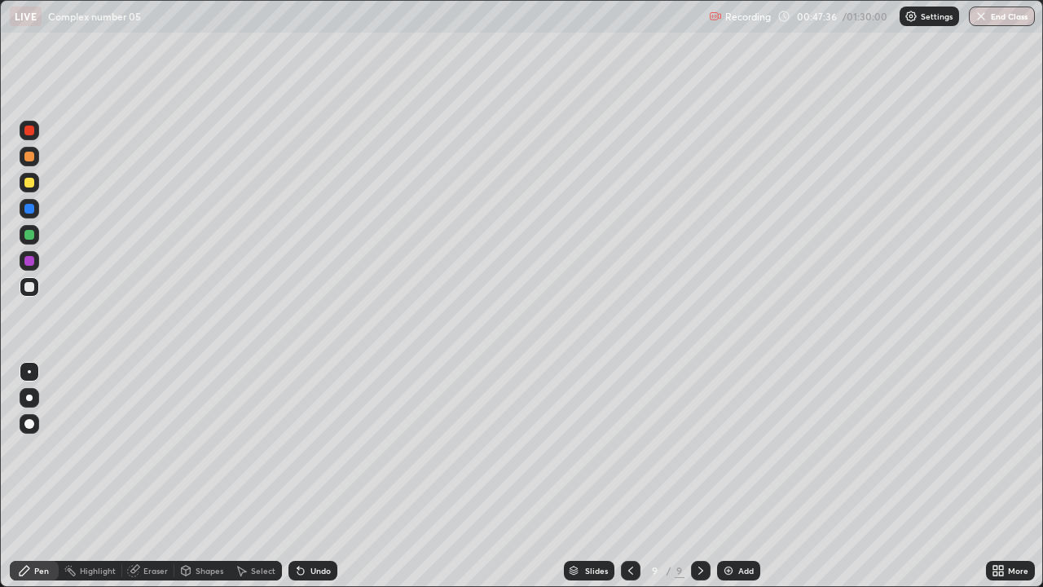
click at [27, 182] on div at bounding box center [29, 183] width 10 height 10
click at [318, 482] on div "Undo" at bounding box center [312, 571] width 49 height 20
click at [310, 482] on div "Undo" at bounding box center [312, 571] width 49 height 20
click at [310, 482] on div "Undo" at bounding box center [320, 570] width 20 height 8
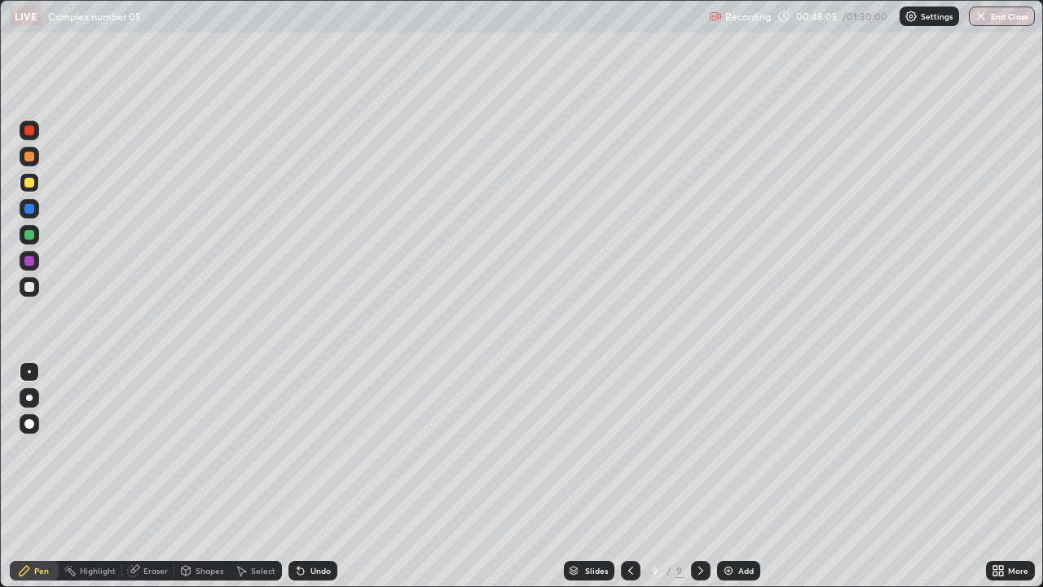
click at [310, 482] on div "Undo" at bounding box center [320, 570] width 20 height 8
click at [253, 482] on div "Select" at bounding box center [256, 571] width 52 height 20
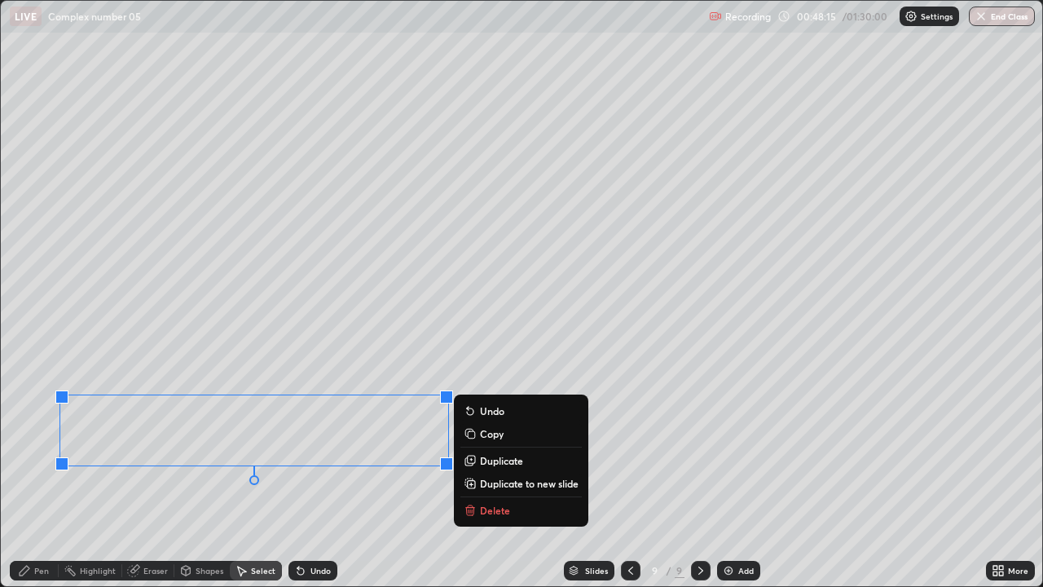
click at [42, 482] on div "Pen" at bounding box center [41, 570] width 15 height 8
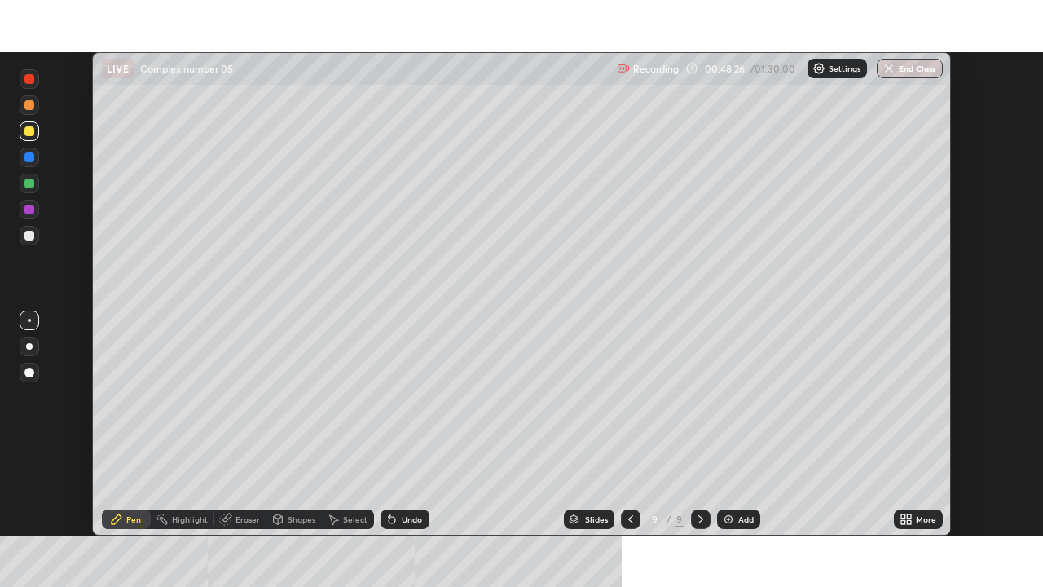
scroll to position [80988, 80429]
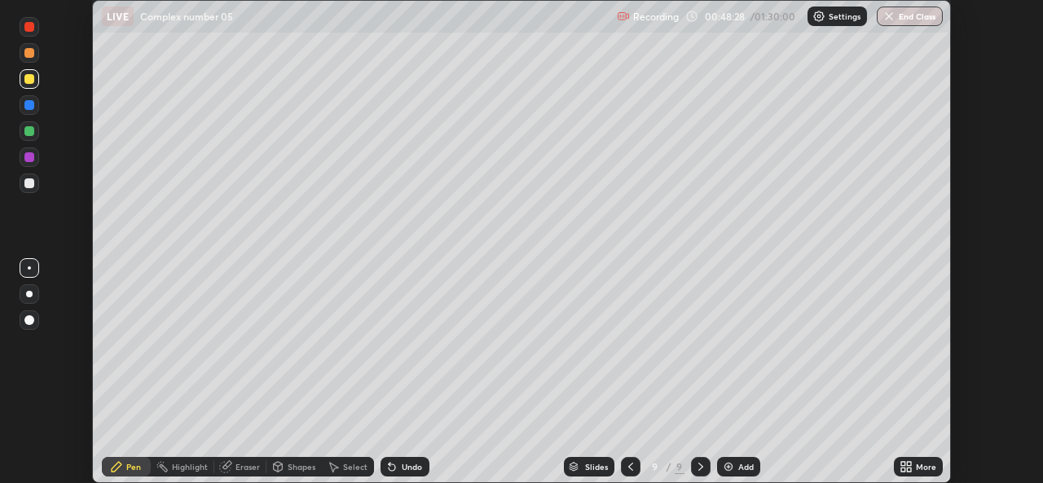
click at [913, 466] on div "More" at bounding box center [918, 467] width 49 height 20
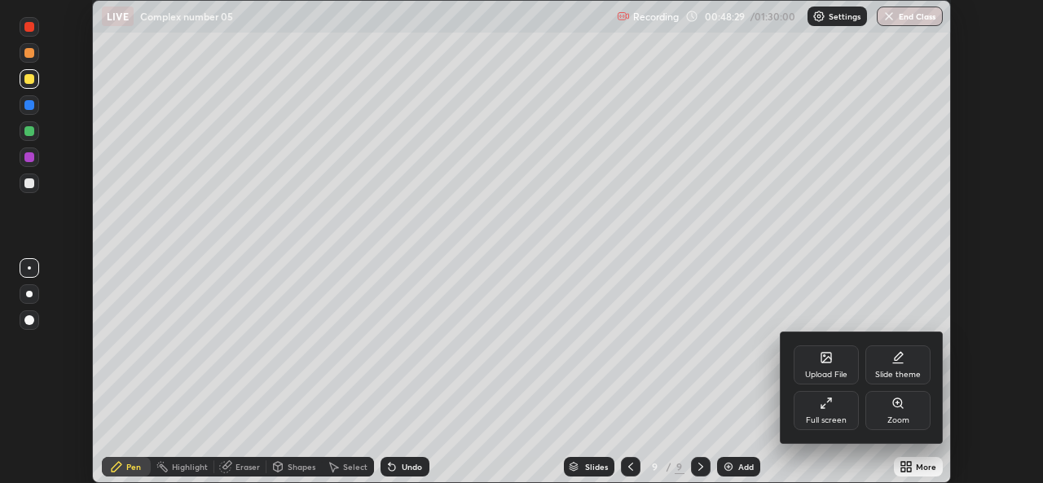
click at [829, 411] on div "Full screen" at bounding box center [826, 410] width 65 height 39
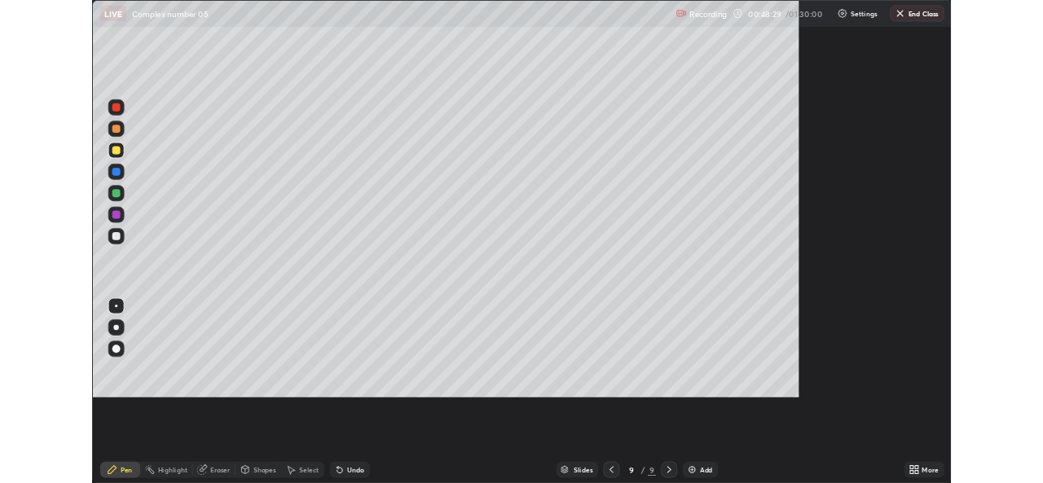
scroll to position [587, 1043]
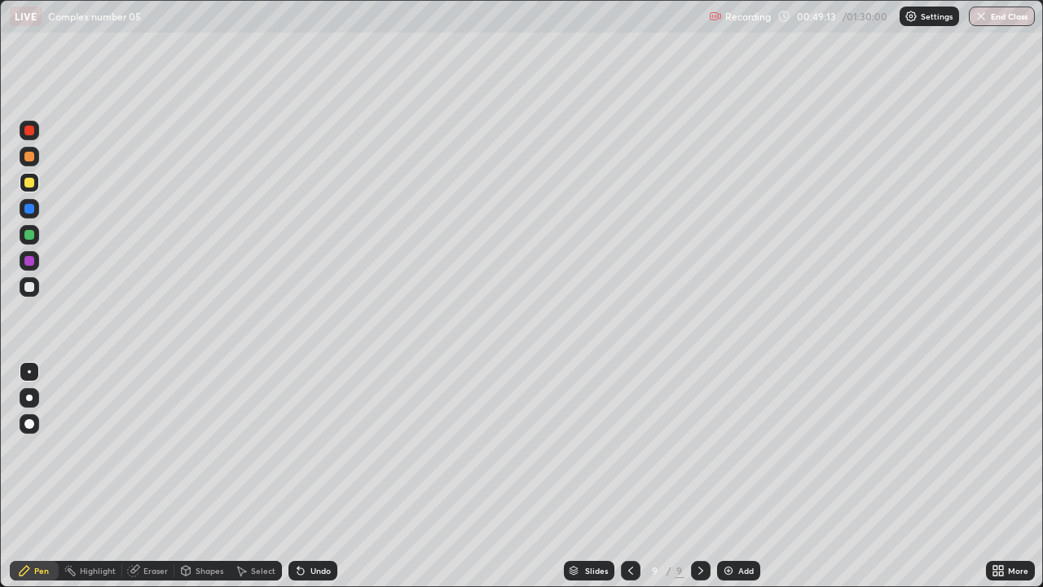
click at [25, 236] on div at bounding box center [29, 235] width 10 height 10
click at [741, 482] on div "Add" at bounding box center [745, 570] width 15 height 8
click at [28, 182] on div at bounding box center [29, 183] width 10 height 10
click at [696, 482] on icon at bounding box center [700, 570] width 13 height 13
click at [629, 482] on icon at bounding box center [629, 570] width 13 height 13
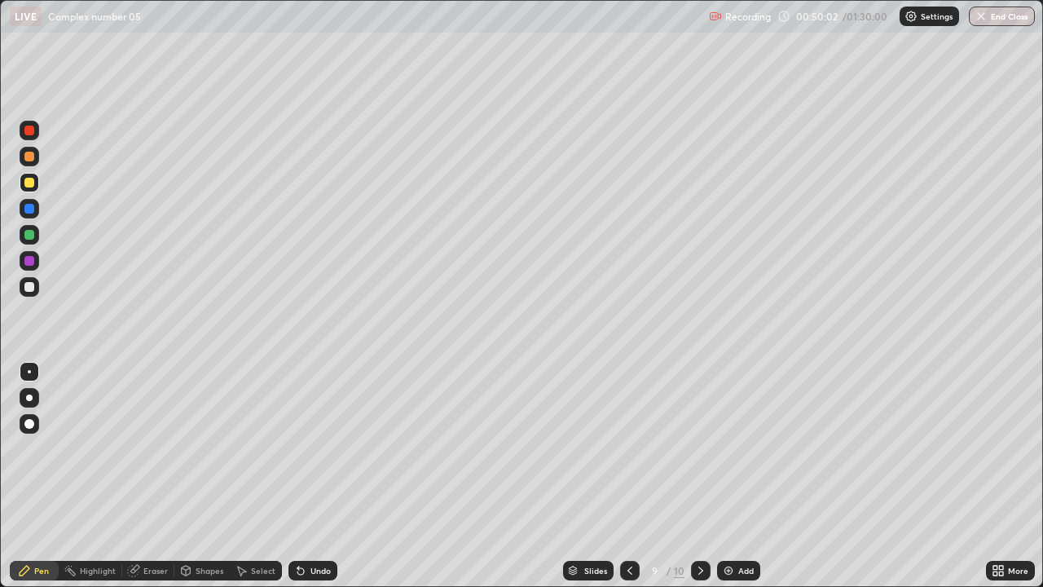
click at [699, 482] on icon at bounding box center [700, 570] width 13 height 13
click at [628, 482] on icon at bounding box center [629, 570] width 13 height 13
click at [697, 482] on icon at bounding box center [700, 570] width 13 height 13
click at [628, 482] on icon at bounding box center [629, 570] width 13 height 13
click at [692, 482] on div at bounding box center [701, 571] width 20 height 20
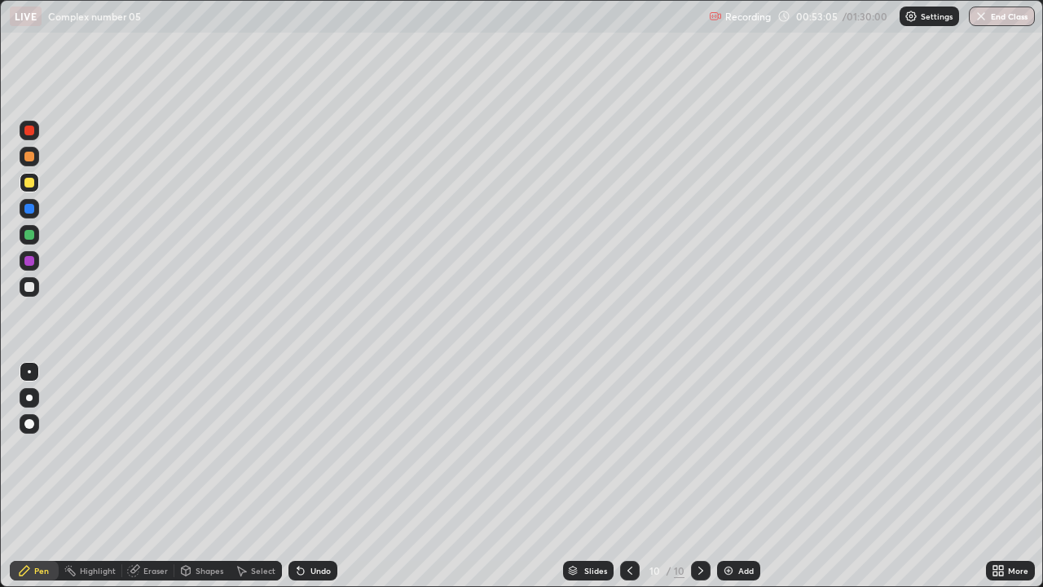
click at [627, 482] on icon at bounding box center [629, 570] width 13 height 13
click at [699, 482] on icon at bounding box center [700, 570] width 13 height 13
click at [739, 482] on div "Add" at bounding box center [745, 570] width 15 height 8
click at [29, 285] on div at bounding box center [29, 287] width 10 height 10
click at [28, 189] on div at bounding box center [30, 183] width 20 height 20
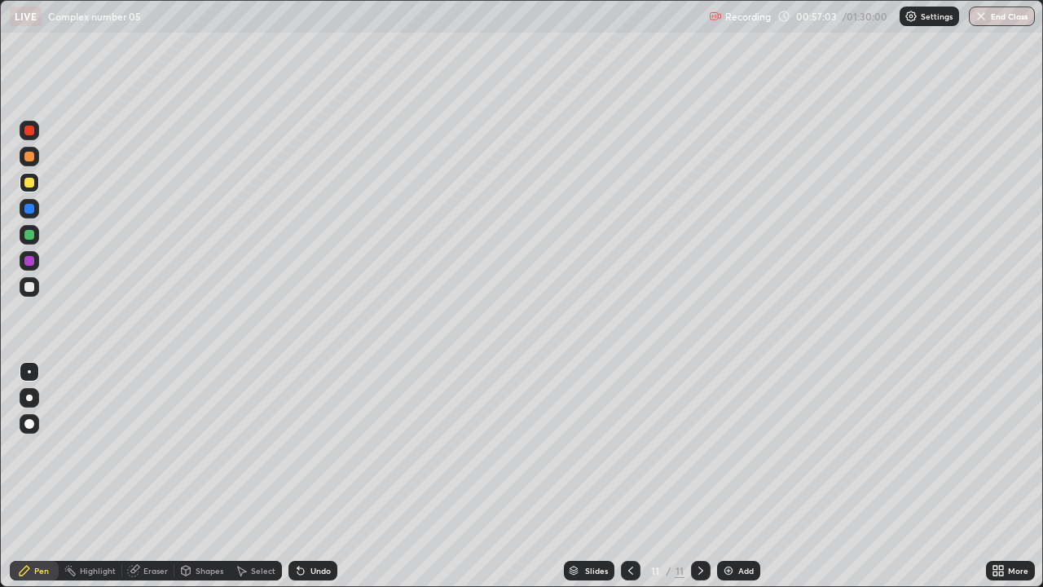
click at [304, 482] on div "Undo" at bounding box center [312, 571] width 49 height 20
click at [306, 482] on div "Undo" at bounding box center [312, 571] width 49 height 20
click at [302, 482] on div "Undo" at bounding box center [312, 571] width 49 height 20
click at [306, 482] on div "Undo" at bounding box center [312, 571] width 49 height 20
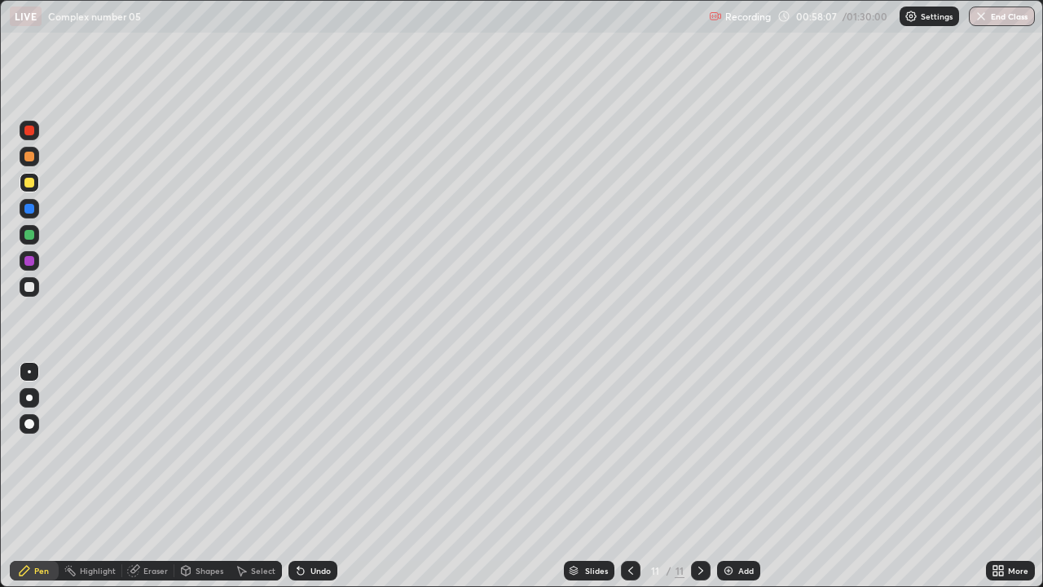
click at [736, 482] on div "Add" at bounding box center [738, 571] width 43 height 20
click at [308, 482] on div "Undo" at bounding box center [312, 571] width 49 height 20
click at [305, 482] on div "Undo" at bounding box center [312, 571] width 49 height 20
click at [299, 482] on icon at bounding box center [300, 571] width 7 height 7
click at [297, 482] on icon at bounding box center [298, 567] width 2 height 2
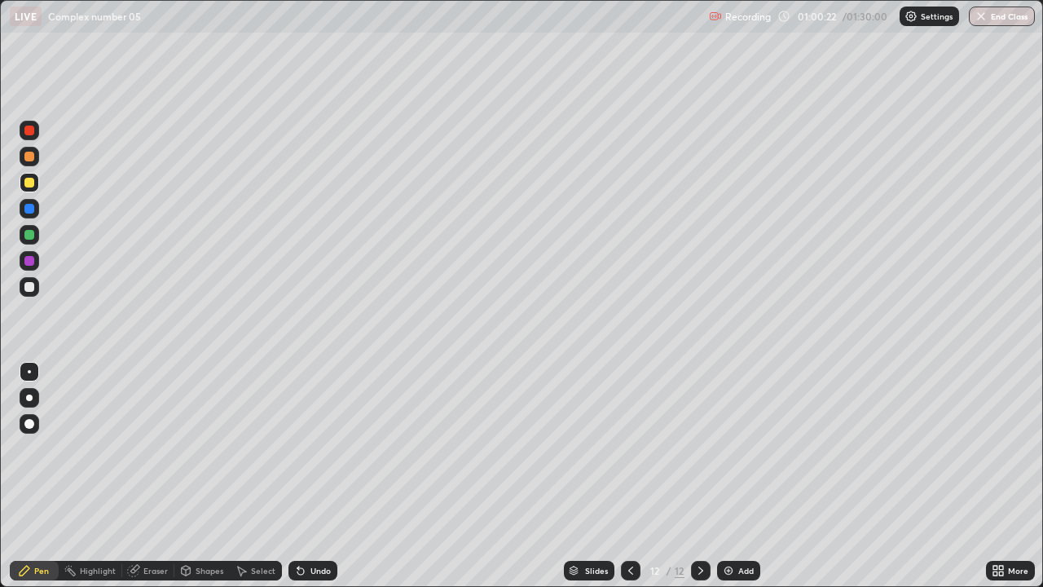
click at [297, 482] on icon at bounding box center [298, 567] width 2 height 2
click at [319, 482] on div "Undo" at bounding box center [320, 570] width 20 height 8
click at [622, 482] on div at bounding box center [631, 571] width 20 height 20
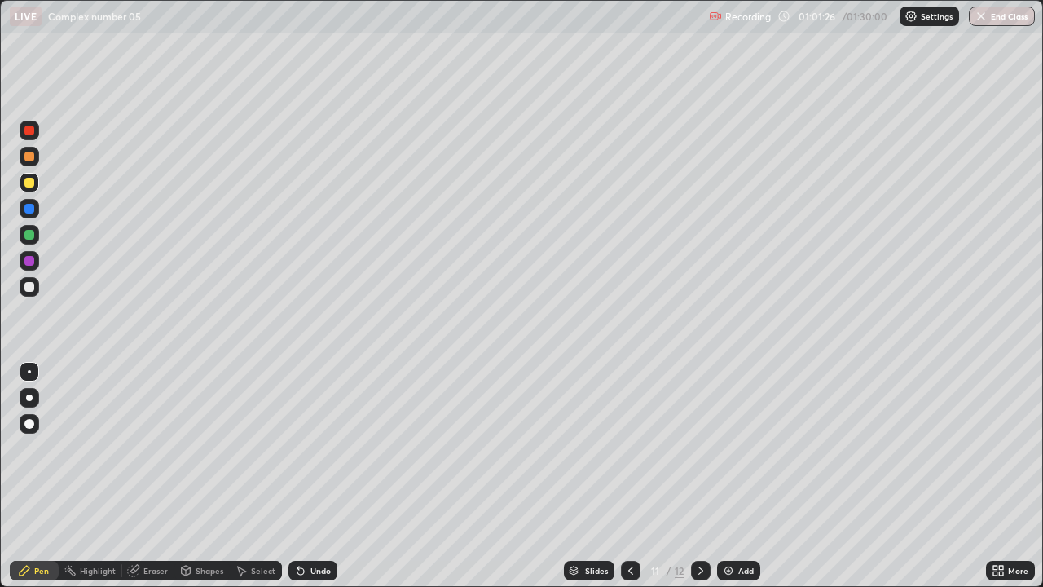
click at [694, 482] on icon at bounding box center [700, 570] width 13 height 13
click at [310, 482] on div "Undo" at bounding box center [312, 571] width 49 height 20
click at [628, 482] on icon at bounding box center [630, 570] width 5 height 8
click at [692, 482] on div at bounding box center [701, 571] width 20 height 20
click at [320, 482] on div "Undo" at bounding box center [320, 570] width 20 height 8
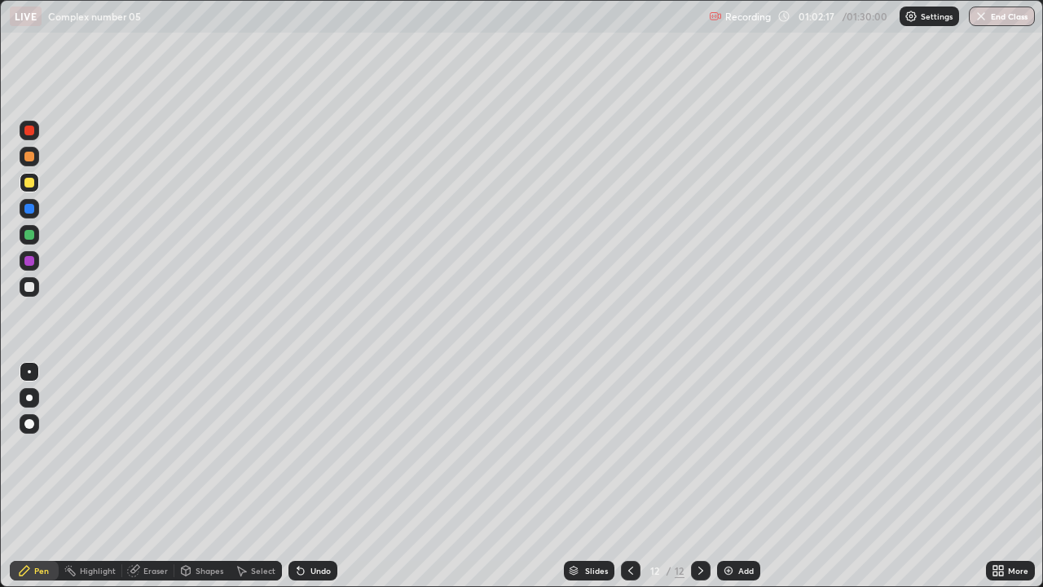
click at [320, 482] on div "Undo" at bounding box center [320, 570] width 20 height 8
click at [319, 482] on div "Undo" at bounding box center [320, 570] width 20 height 8
click at [318, 482] on div "Undo" at bounding box center [320, 570] width 20 height 8
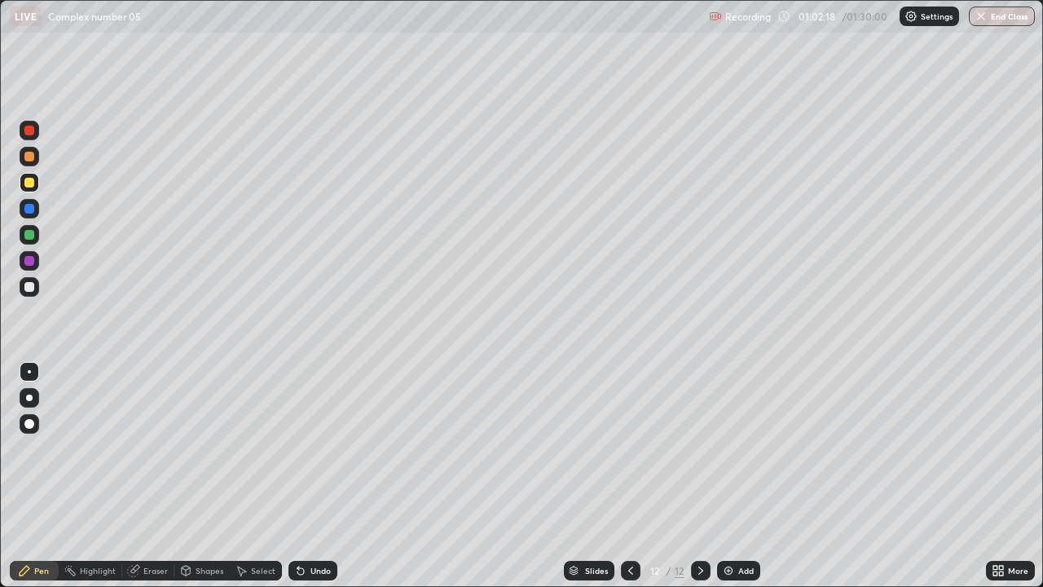
click at [318, 482] on div "Undo" at bounding box center [320, 570] width 20 height 8
click at [319, 482] on div "Undo" at bounding box center [320, 570] width 20 height 8
click at [318, 482] on div "Undo" at bounding box center [320, 570] width 20 height 8
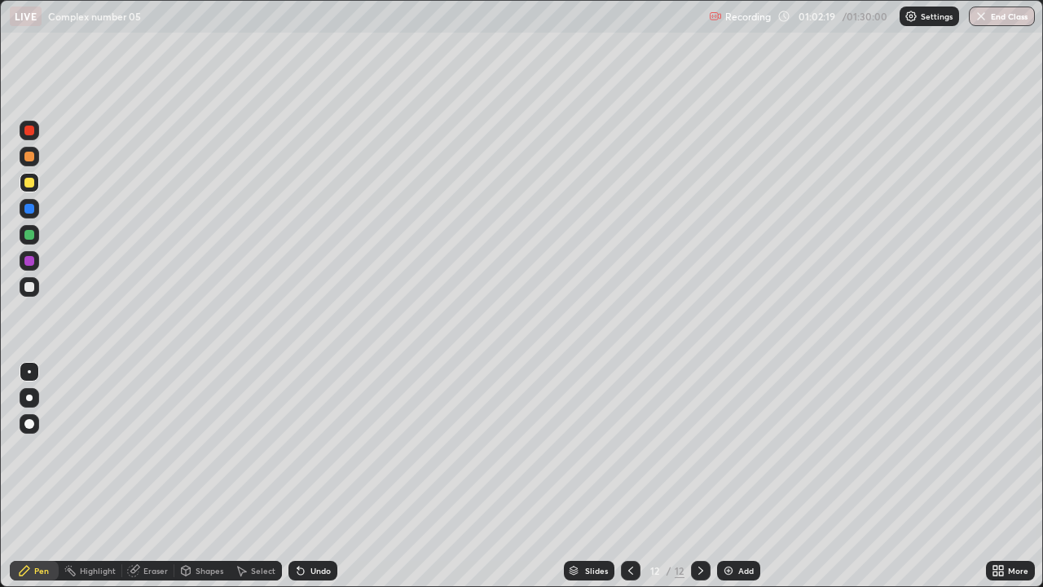
click at [320, 482] on div "Undo" at bounding box center [320, 570] width 20 height 8
click at [319, 482] on div "Undo" at bounding box center [320, 570] width 20 height 8
click at [322, 482] on div "Undo" at bounding box center [320, 570] width 20 height 8
click at [27, 206] on div at bounding box center [29, 209] width 10 height 10
click at [307, 482] on div "Undo" at bounding box center [312, 571] width 49 height 20
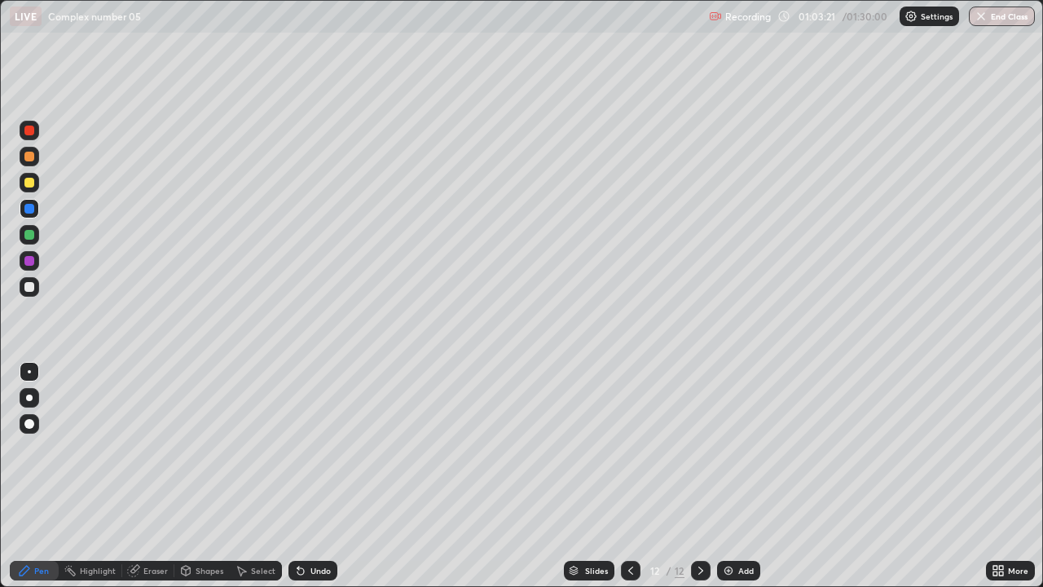
click at [307, 482] on div "Undo" at bounding box center [312, 571] width 49 height 20
click at [310, 482] on div "Undo" at bounding box center [320, 570] width 20 height 8
click at [309, 482] on div "Undo" at bounding box center [312, 571] width 49 height 20
click at [311, 482] on div "Undo" at bounding box center [320, 570] width 20 height 8
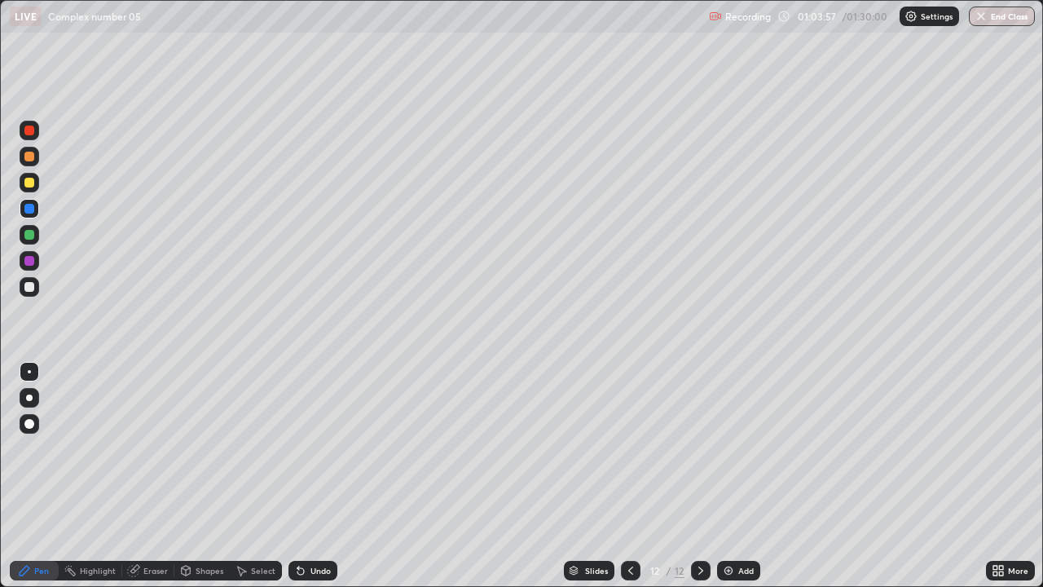
click at [310, 482] on div "Undo" at bounding box center [320, 570] width 20 height 8
click at [312, 482] on div "Undo" at bounding box center [320, 570] width 20 height 8
click at [310, 482] on div "Undo" at bounding box center [320, 570] width 20 height 8
click at [311, 482] on div "Undo" at bounding box center [320, 570] width 20 height 8
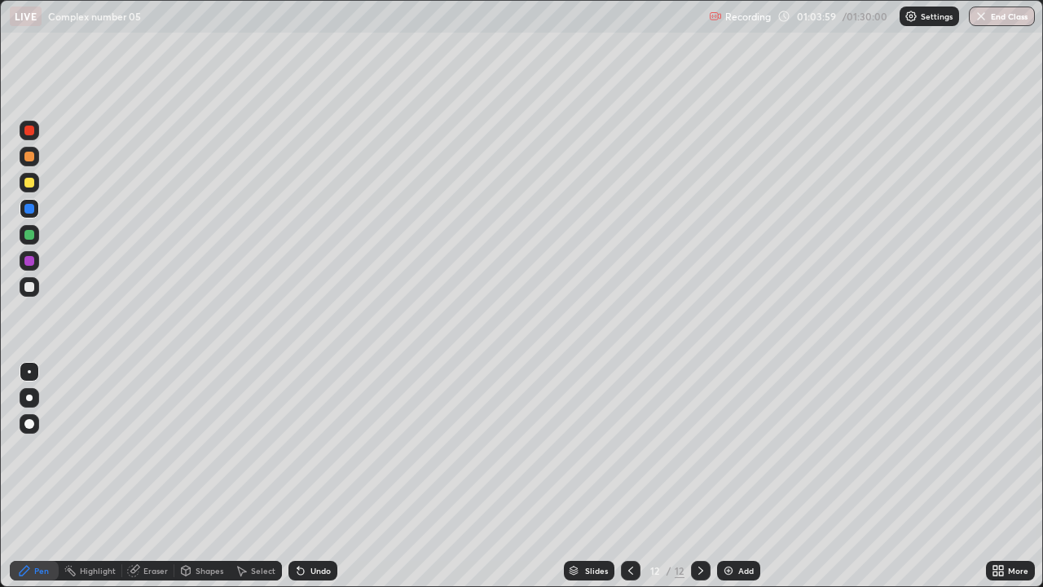
click at [316, 482] on div "Undo" at bounding box center [320, 570] width 20 height 8
click at [310, 482] on div "Undo" at bounding box center [320, 570] width 20 height 8
click at [312, 482] on div "Undo" at bounding box center [320, 570] width 20 height 8
click at [308, 482] on div "Undo" at bounding box center [312, 571] width 49 height 20
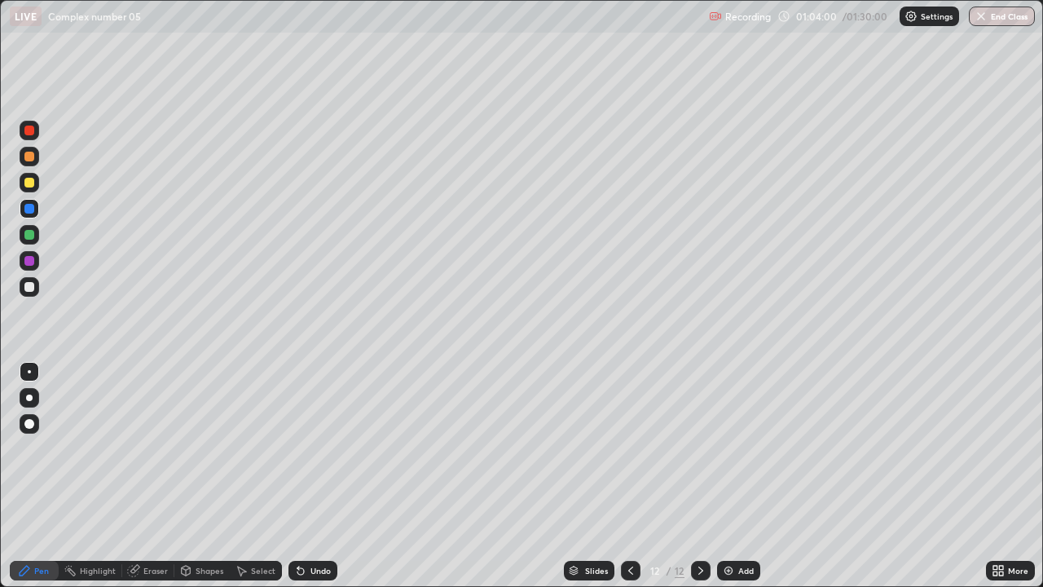
click at [306, 482] on div "Undo" at bounding box center [312, 571] width 49 height 20
click at [302, 482] on div "Undo" at bounding box center [312, 571] width 49 height 20
click at [309, 482] on div "Undo" at bounding box center [312, 571] width 49 height 20
click at [310, 482] on div "Undo" at bounding box center [320, 570] width 20 height 8
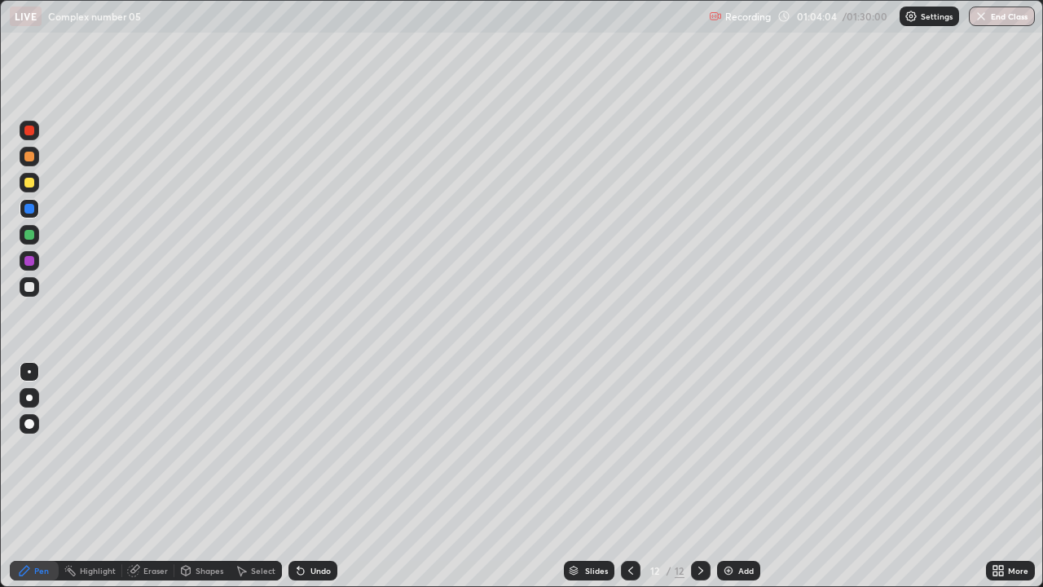
click at [310, 482] on div "Undo" at bounding box center [320, 570] width 20 height 8
click at [311, 482] on div "Undo" at bounding box center [320, 570] width 20 height 8
click at [314, 482] on div "Undo" at bounding box center [320, 570] width 20 height 8
click at [310, 482] on div "Undo" at bounding box center [320, 570] width 20 height 8
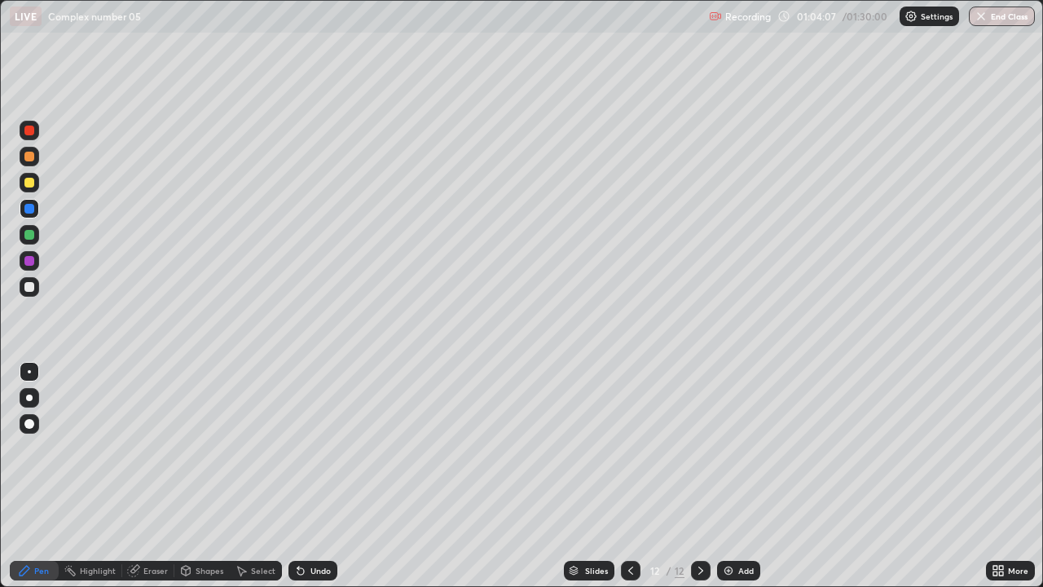
click at [629, 482] on icon at bounding box center [630, 570] width 13 height 13
click at [691, 482] on div at bounding box center [701, 571] width 20 height 20
click at [733, 482] on div "Add" at bounding box center [738, 571] width 43 height 20
click at [735, 482] on div "Add" at bounding box center [738, 571] width 43 height 20
click at [25, 178] on div at bounding box center [29, 183] width 10 height 10
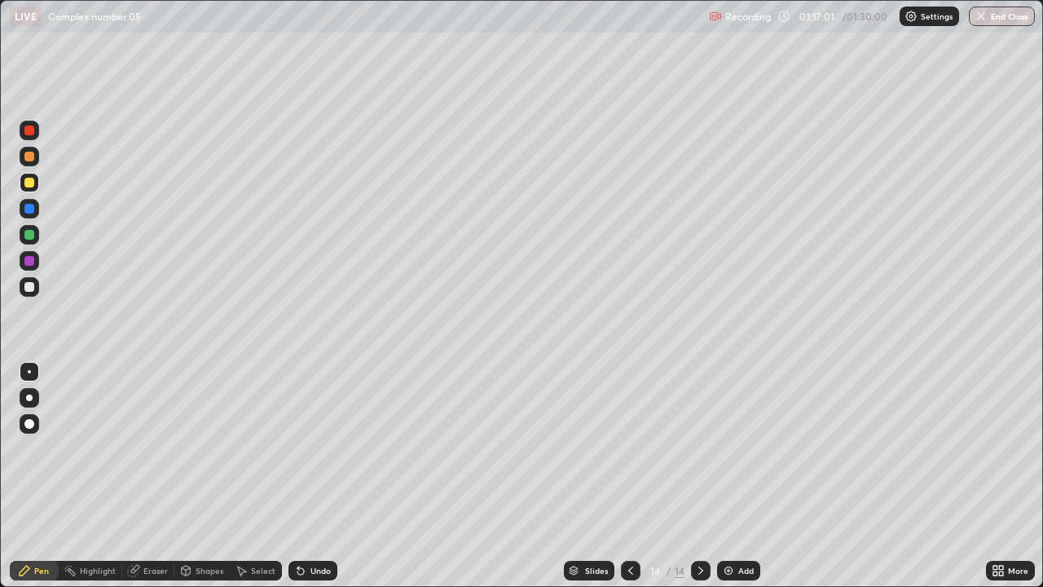
click at [314, 482] on div "Undo" at bounding box center [320, 570] width 20 height 8
click at [313, 482] on div "Undo" at bounding box center [320, 570] width 20 height 8
click at [310, 482] on div "Undo" at bounding box center [320, 570] width 20 height 8
click at [307, 482] on div "Undo" at bounding box center [312, 571] width 49 height 20
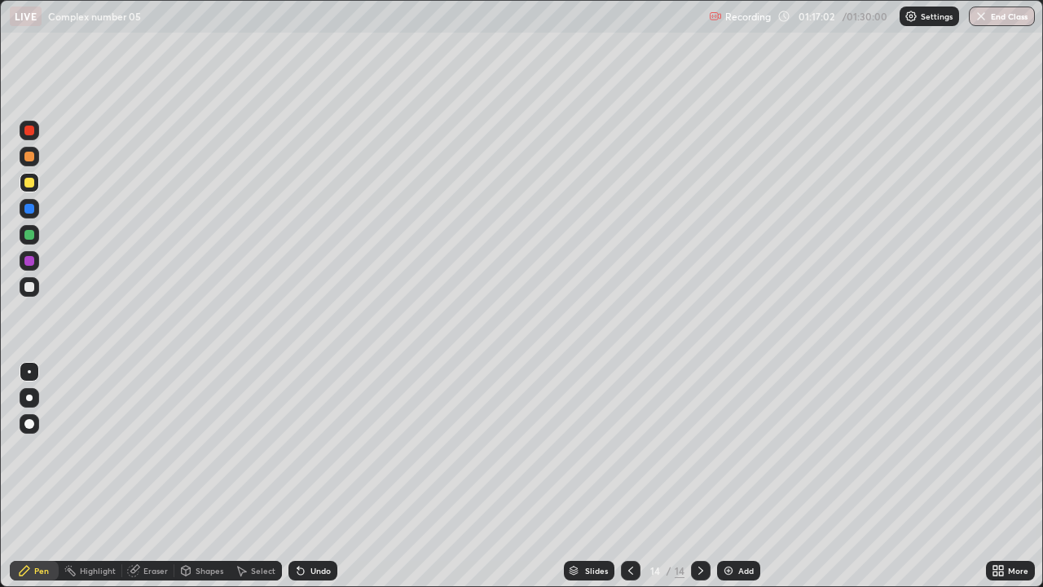
click at [306, 482] on div "Undo" at bounding box center [312, 571] width 49 height 20
click at [304, 482] on icon at bounding box center [300, 570] width 13 height 13
click at [147, 482] on div "Eraser" at bounding box center [155, 570] width 24 height 8
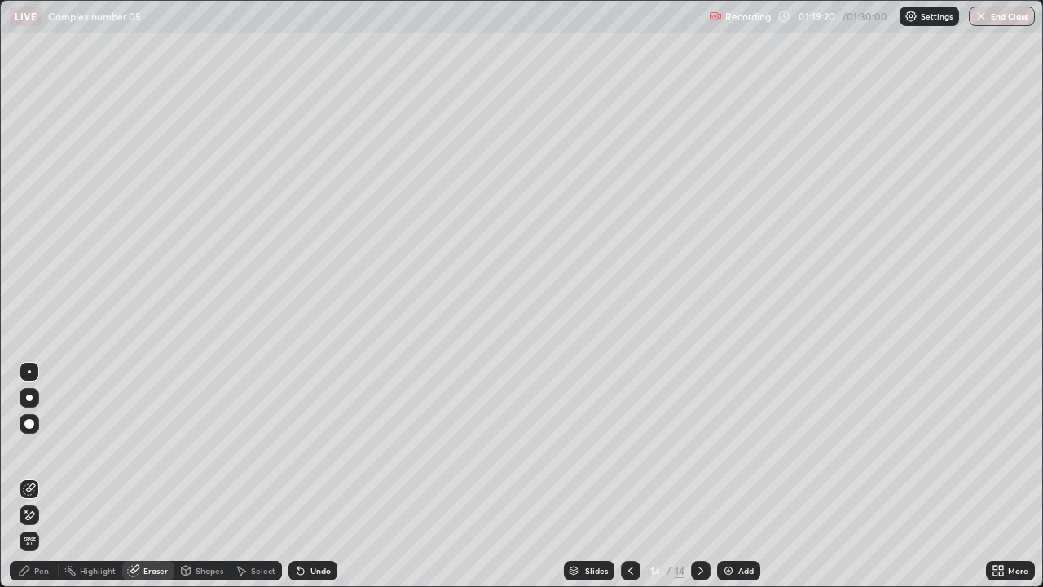
click at [34, 482] on div "Pen" at bounding box center [41, 570] width 15 height 8
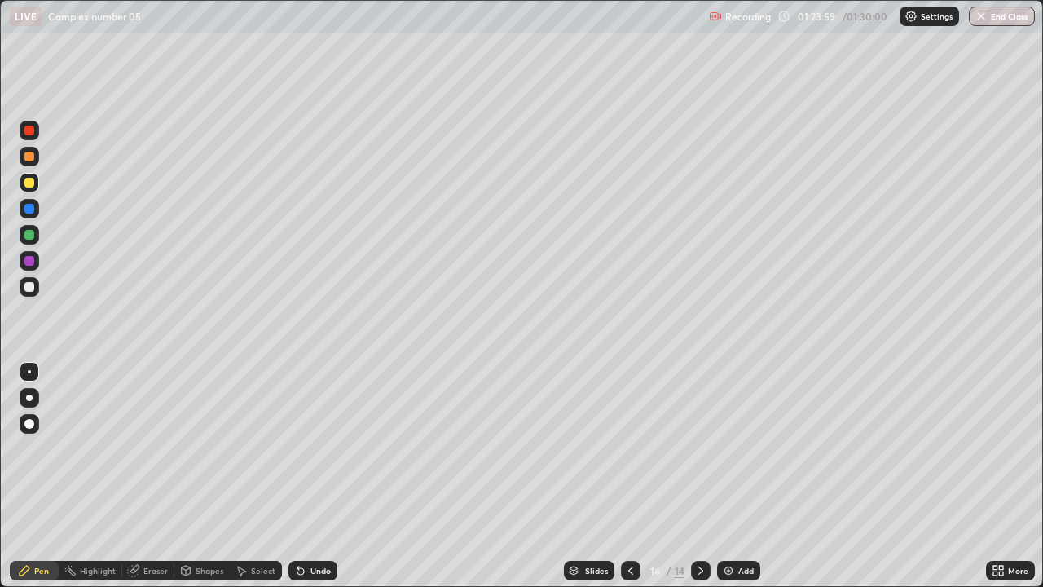
click at [732, 482] on img at bounding box center [728, 570] width 13 height 13
click at [624, 482] on div at bounding box center [631, 571] width 20 height 20
click at [699, 482] on icon at bounding box center [700, 570] width 13 height 13
click at [29, 182] on div at bounding box center [29, 183] width 10 height 10
click at [151, 482] on div "Eraser" at bounding box center [155, 570] width 24 height 8
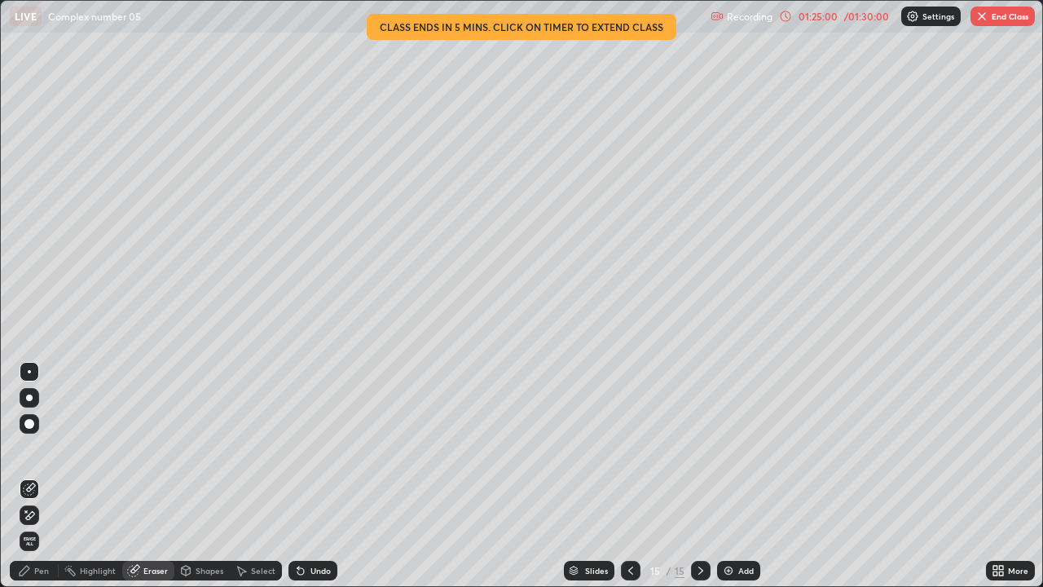
click at [33, 482] on div "Pen" at bounding box center [34, 571] width 49 height 20
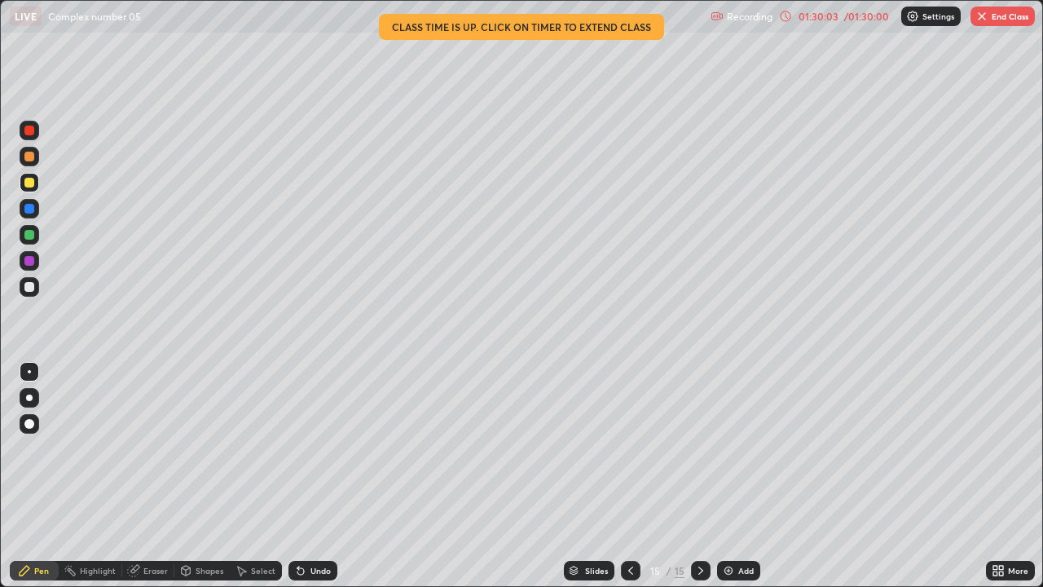
click at [814, 18] on div "01:30:03" at bounding box center [818, 16] width 46 height 10
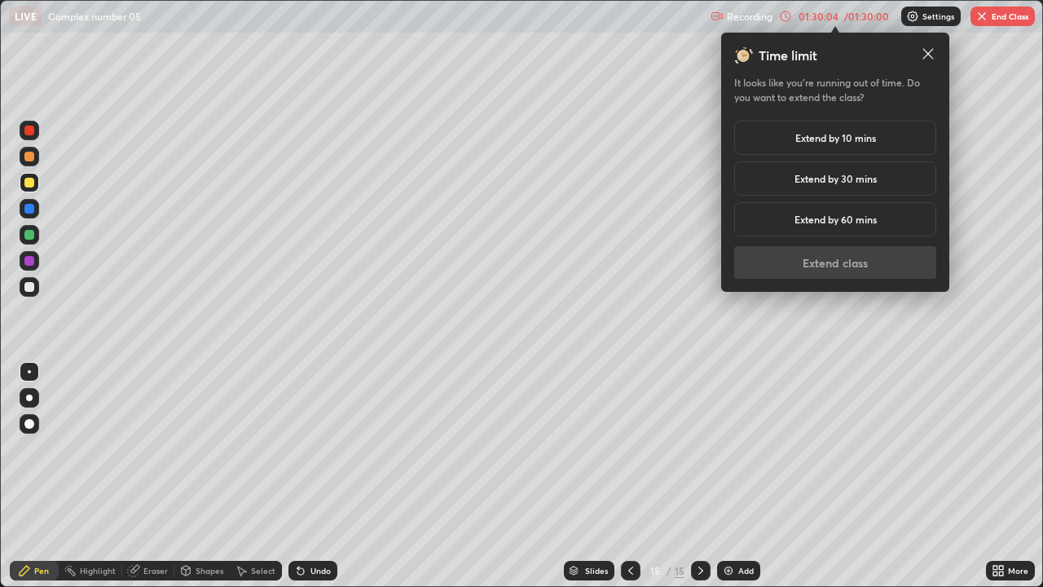
click at [822, 134] on h5 "Extend by 10 mins" at bounding box center [835, 137] width 81 height 15
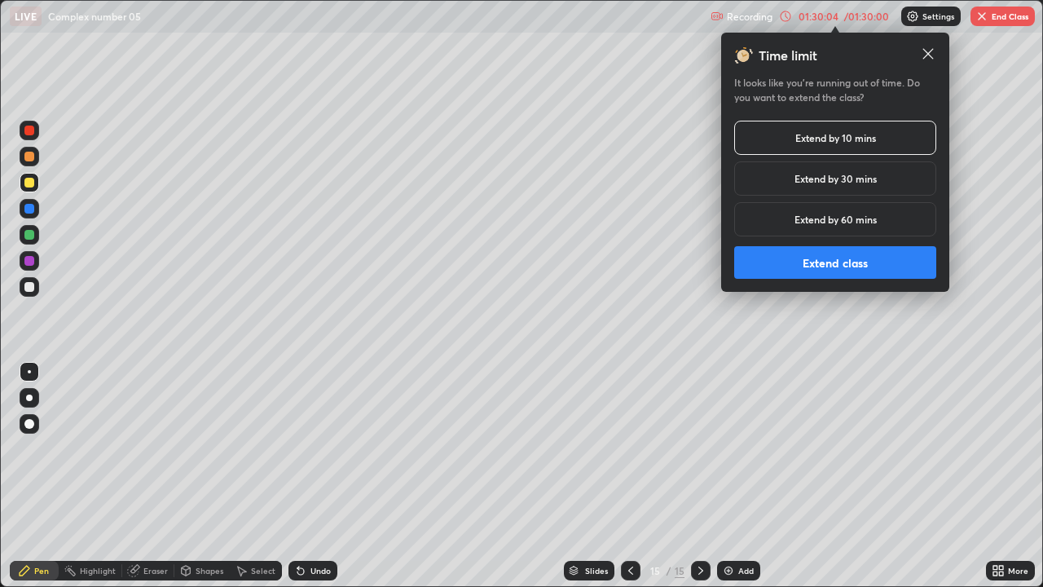
click at [808, 262] on button "Extend class" at bounding box center [835, 262] width 202 height 33
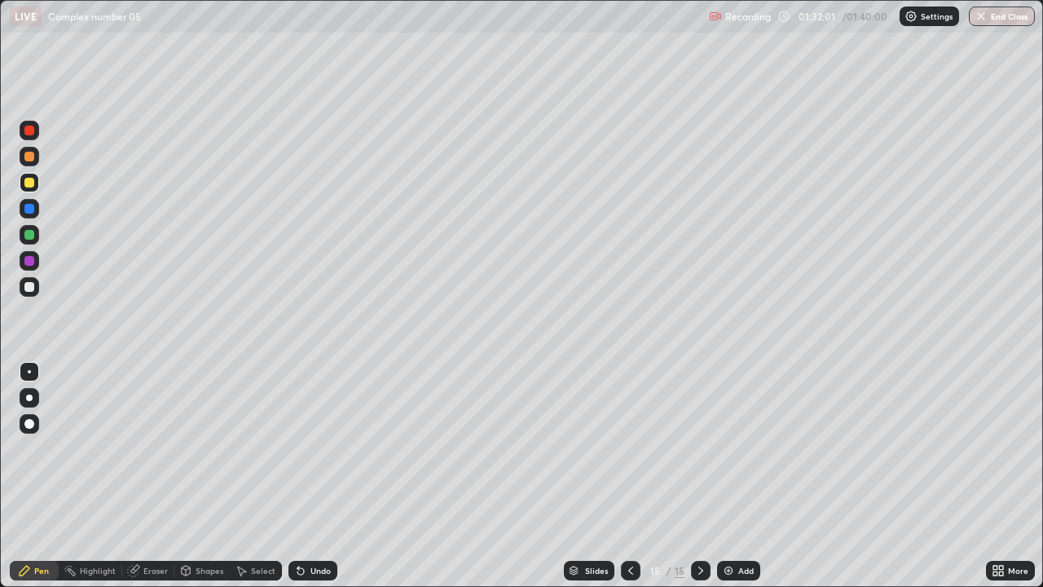
click at [316, 482] on div "Undo" at bounding box center [320, 570] width 20 height 8
click at [315, 482] on div "Undo" at bounding box center [320, 570] width 20 height 8
click at [29, 260] on div at bounding box center [29, 261] width 10 height 10
click at [310, 482] on div "Undo" at bounding box center [320, 570] width 20 height 8
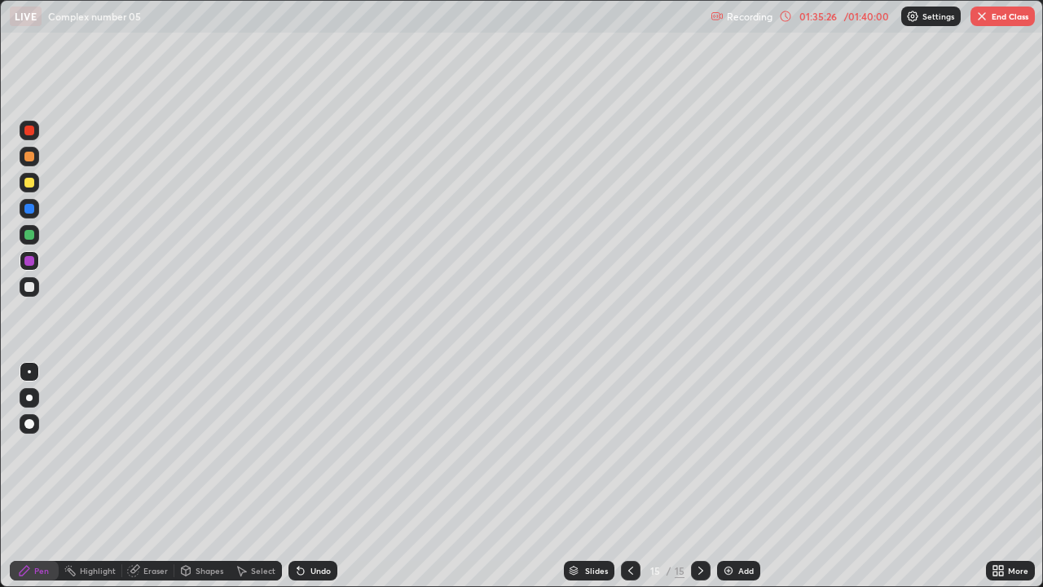
click at [307, 482] on div "Undo" at bounding box center [312, 571] width 49 height 20
click at [310, 482] on div "Undo" at bounding box center [320, 570] width 20 height 8
click at [312, 482] on div "Undo" at bounding box center [320, 570] width 20 height 8
click at [311, 482] on div "Undo" at bounding box center [320, 570] width 20 height 8
click at [310, 482] on div "Undo" at bounding box center [320, 570] width 20 height 8
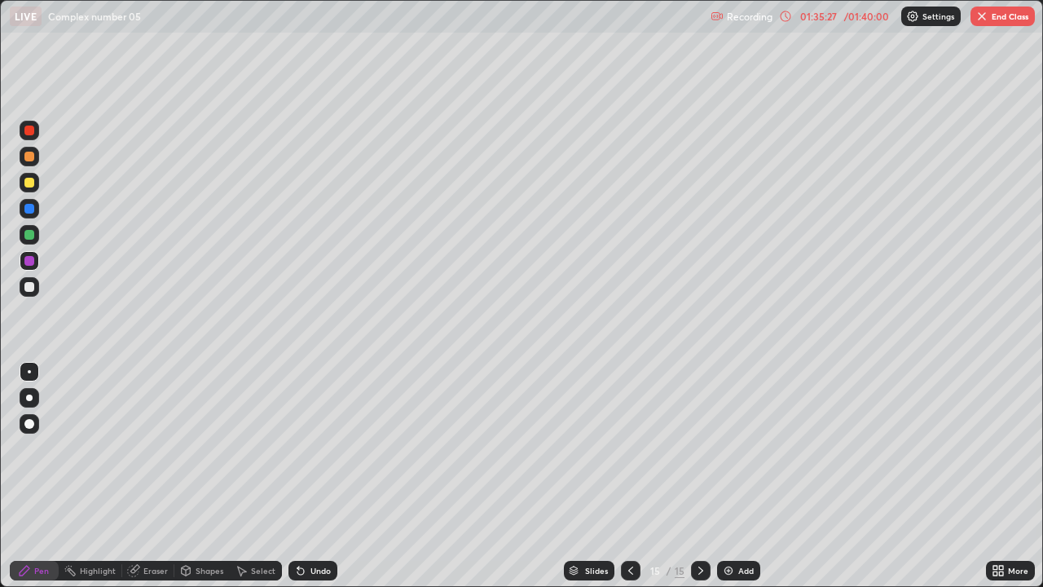
click at [310, 482] on div "Undo" at bounding box center [320, 570] width 20 height 8
click at [312, 482] on div "Undo" at bounding box center [320, 570] width 20 height 8
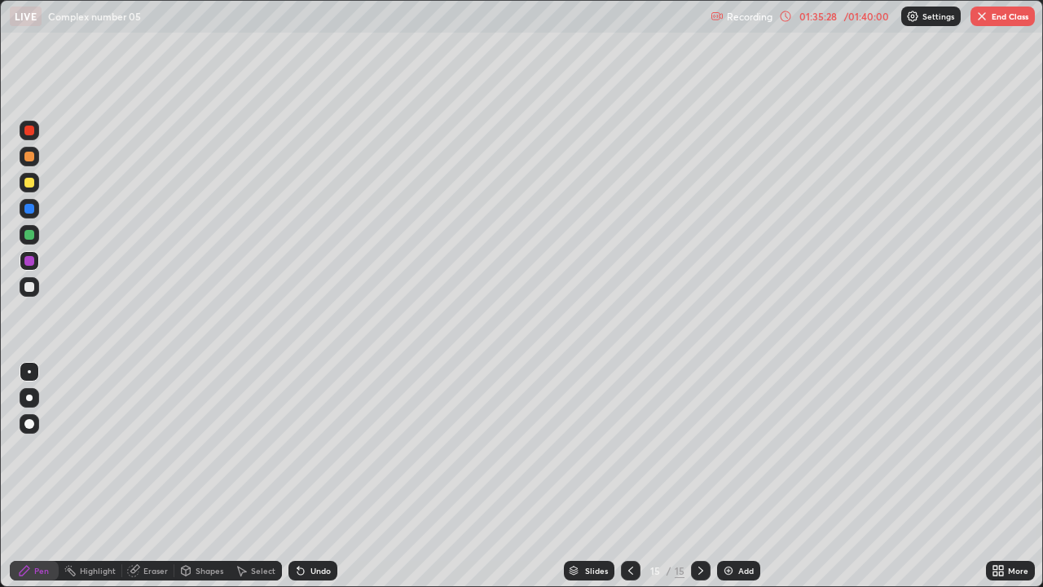
click at [310, 482] on div "Undo" at bounding box center [320, 570] width 20 height 8
click at [313, 482] on div "Undo" at bounding box center [320, 570] width 20 height 8
click at [310, 482] on div "Undo" at bounding box center [320, 570] width 20 height 8
click at [30, 234] on div at bounding box center [29, 235] width 10 height 10
click at [151, 482] on div "Eraser" at bounding box center [155, 570] width 24 height 8
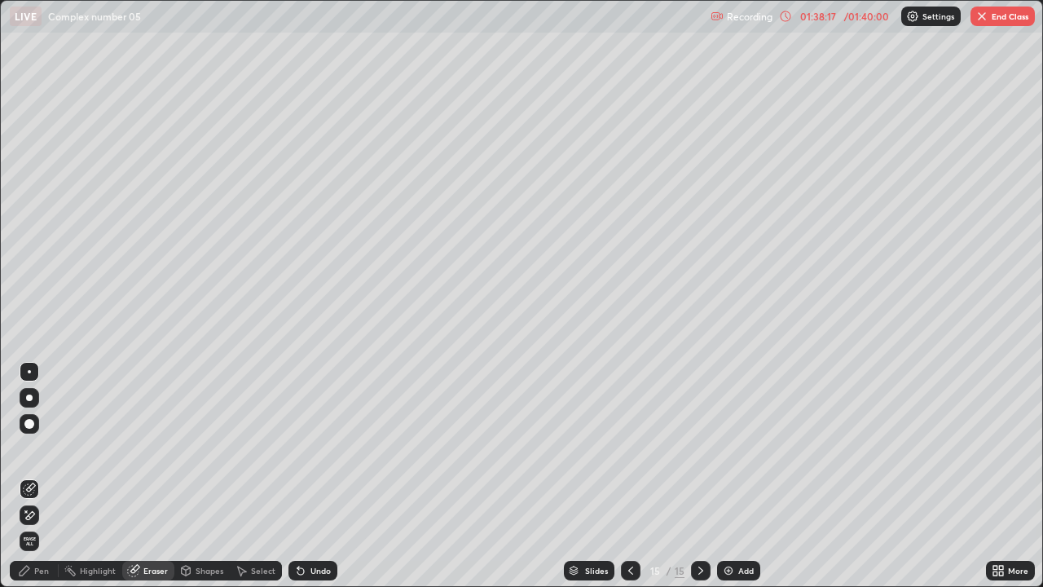
click at [32, 482] on div "Pen" at bounding box center [34, 571] width 49 height 20
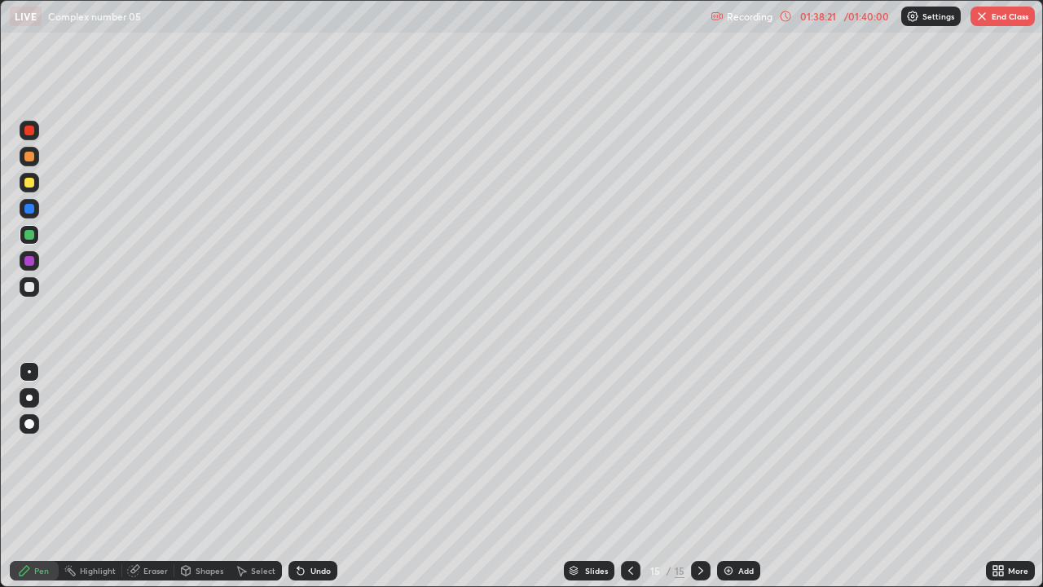
click at [148, 482] on div "Eraser" at bounding box center [155, 570] width 24 height 8
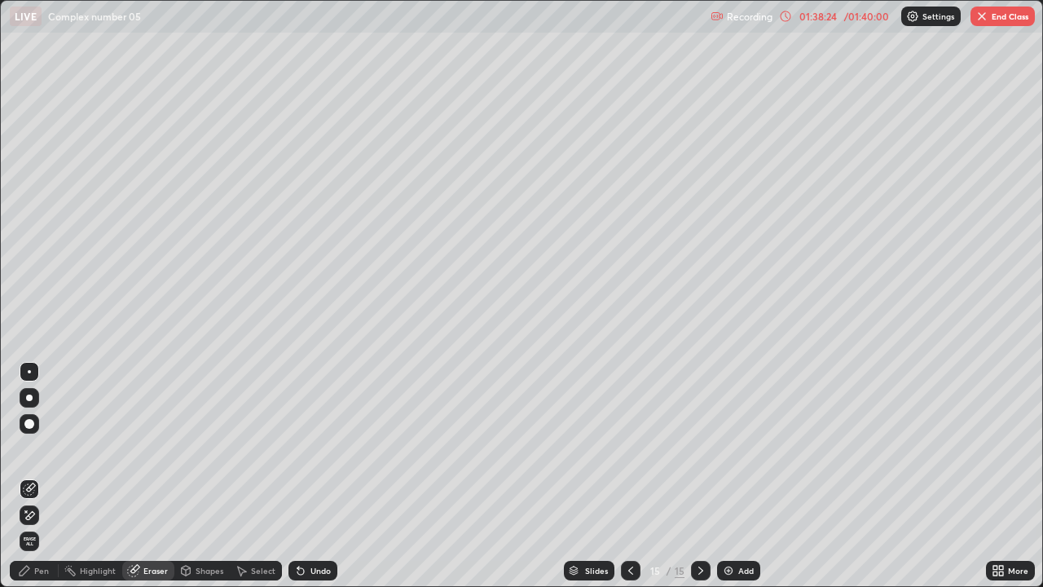
click at [33, 482] on div "Pen" at bounding box center [34, 571] width 49 height 20
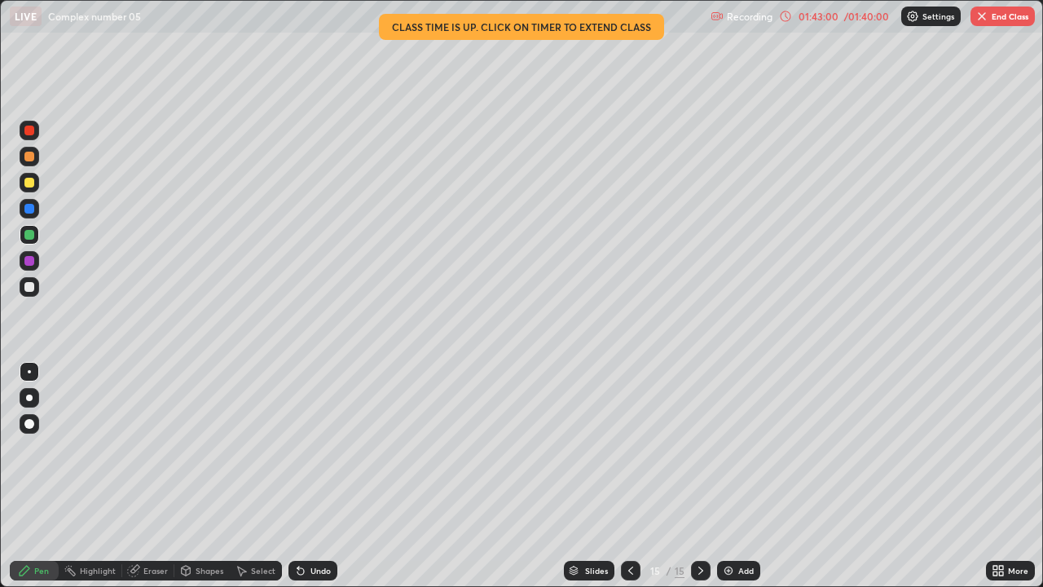
click at [999, 16] on button "End Class" at bounding box center [1002, 17] width 64 height 20
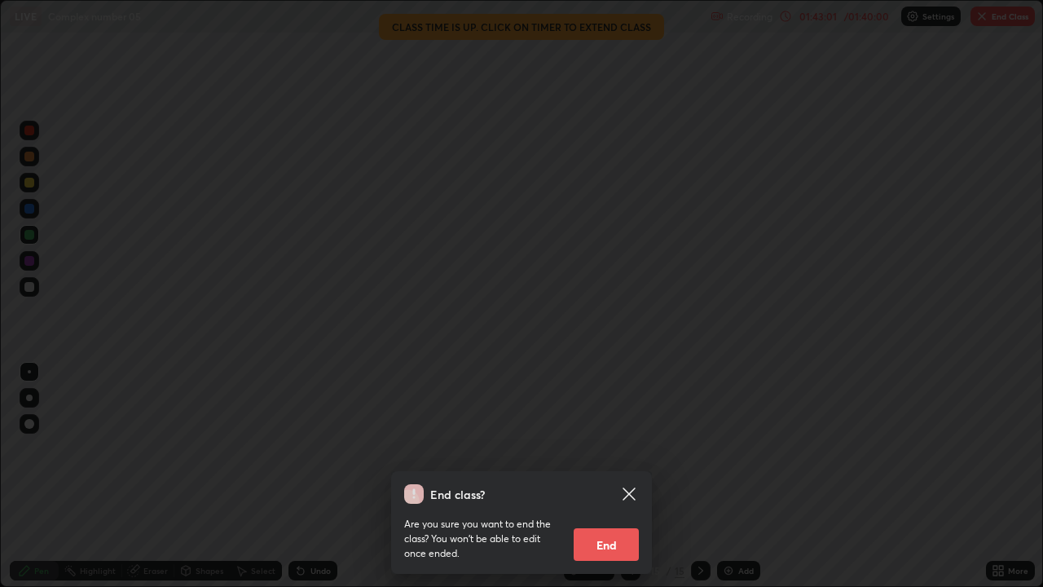
click at [617, 482] on button "End" at bounding box center [606, 544] width 65 height 33
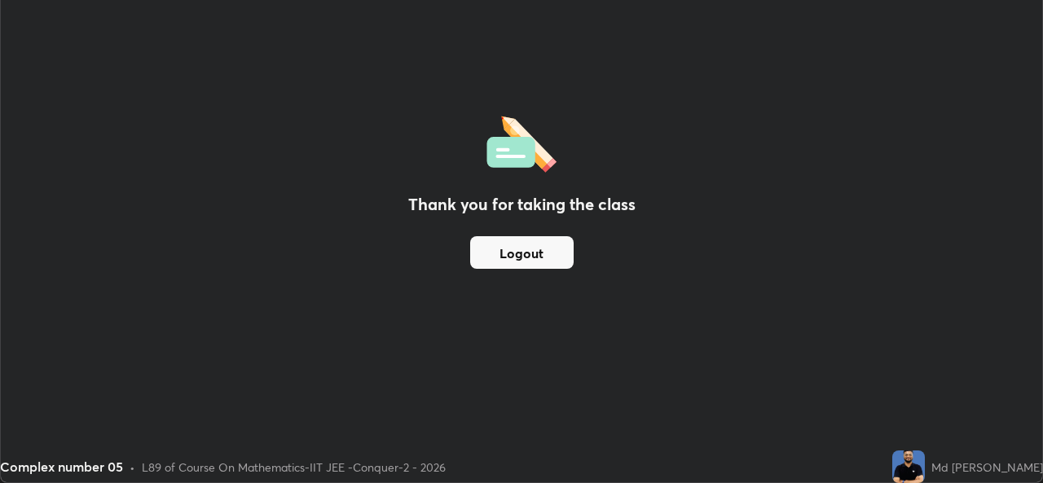
scroll to position [80988, 80429]
